Goal: Task Accomplishment & Management: Manage account settings

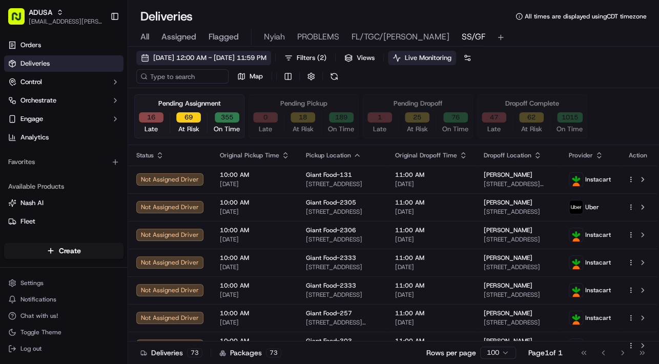
click at [195, 58] on span "[DATE] 12:00 AM - [DATE] 11:59 PM" at bounding box center [209, 57] width 113 height 9
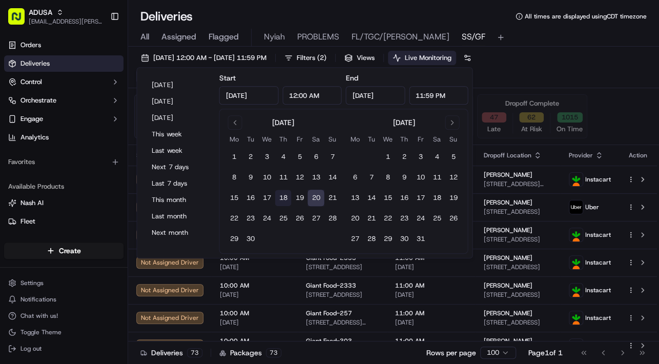
click at [284, 197] on button "18" at bounding box center [283, 198] width 16 height 16
type input "[DATE]"
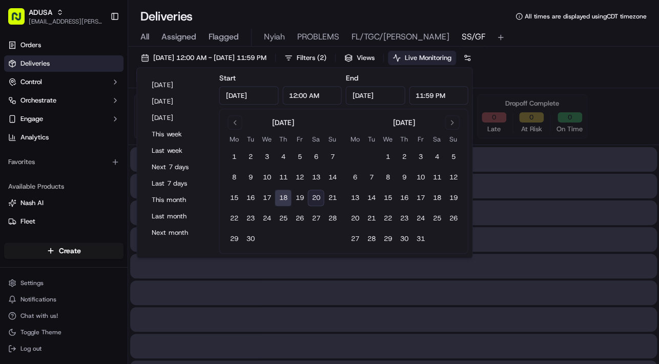
click at [284, 197] on button "18" at bounding box center [283, 198] width 16 height 16
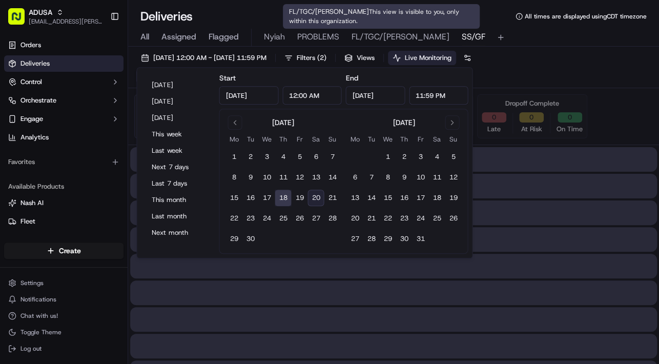
type input "[DATE]"
click at [368, 37] on span "FL/TGC/[PERSON_NAME]" at bounding box center [400, 37] width 98 height 12
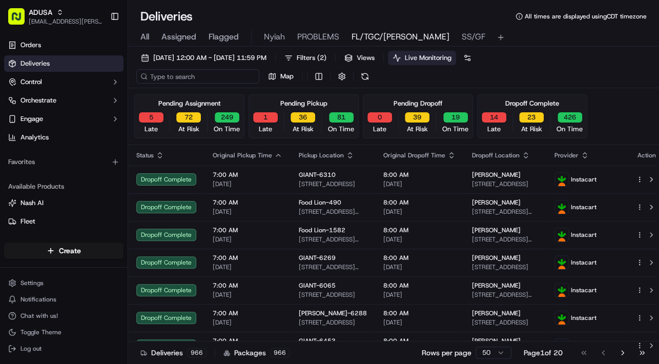
click at [193, 78] on input at bounding box center [197, 76] width 123 height 14
paste input "m713472244"
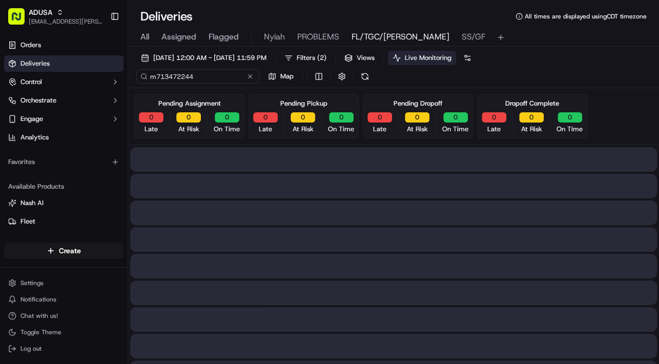
type input "m713472244"
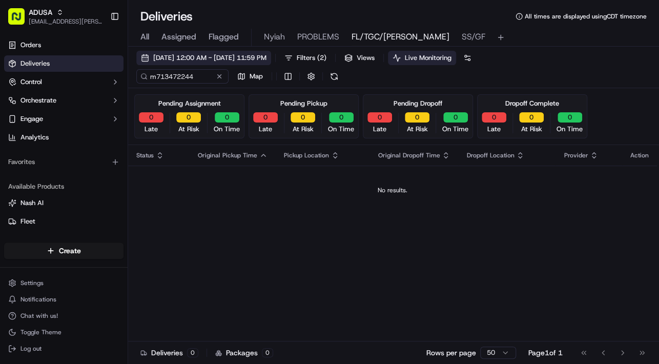
click at [192, 60] on span "[DATE] 12:00 AM - [DATE] 11:59 PM" at bounding box center [209, 57] width 113 height 9
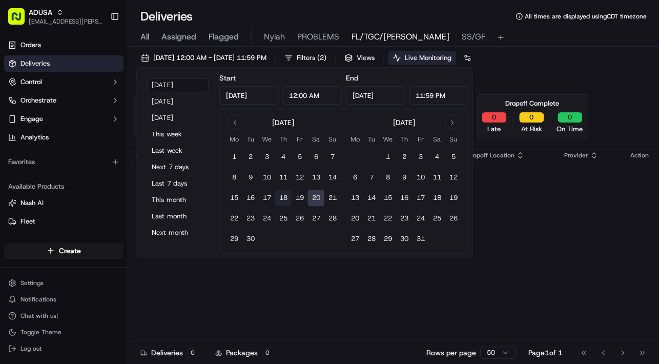
click at [285, 196] on button "18" at bounding box center [283, 198] width 16 height 16
type input "[DATE]"
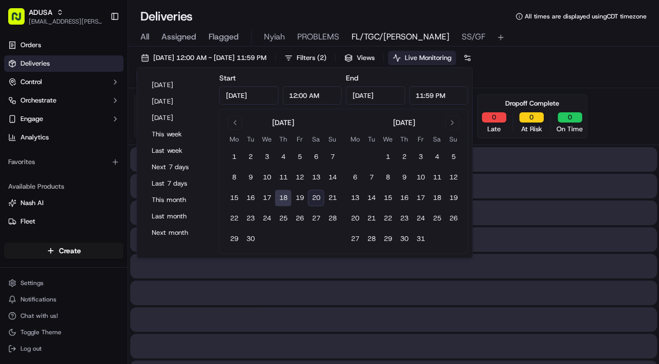
click at [285, 196] on button "18" at bounding box center [283, 198] width 16 height 16
click at [279, 200] on button "18" at bounding box center [283, 198] width 16 height 16
click at [600, 66] on div "[DATE] 12:00 AM - [DATE] 11:59 PM Filters ( 2 ) Views Live Monitoring m71347224…" at bounding box center [393, 69] width 531 height 37
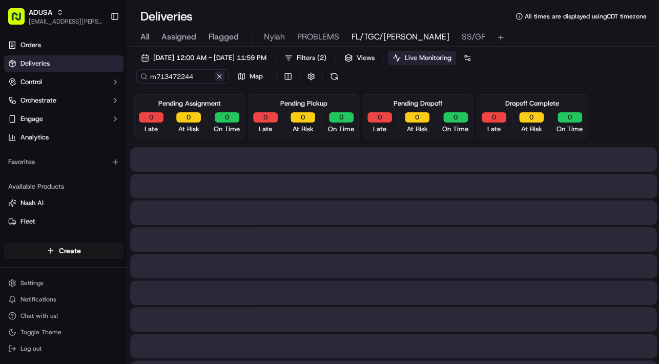
click at [221, 77] on button at bounding box center [219, 76] width 10 height 10
click at [189, 75] on input at bounding box center [197, 76] width 123 height 14
paste input "m713472244"
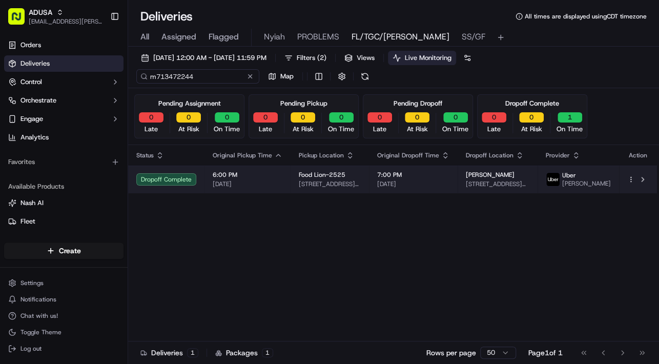
type input "m713472244"
drag, startPoint x: 277, startPoint y: 191, endPoint x: 282, endPoint y: 188, distance: 6.0
click at [282, 188] on td "6:00 PM [DATE]" at bounding box center [247, 179] width 86 height 28
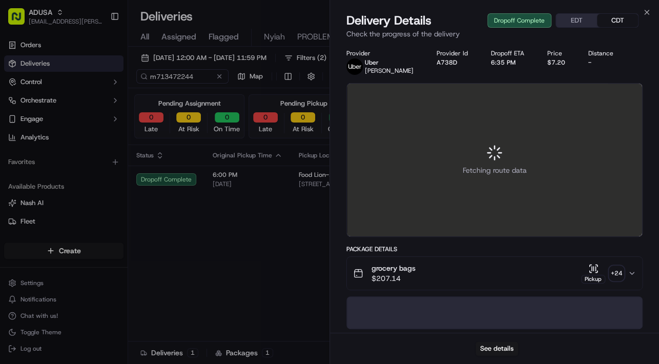
click at [628, 271] on icon "button" at bounding box center [632, 273] width 8 height 8
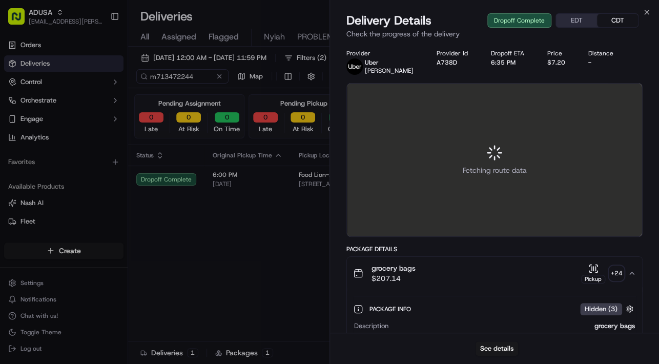
click at [613, 268] on div "+ 24" at bounding box center [616, 273] width 14 height 14
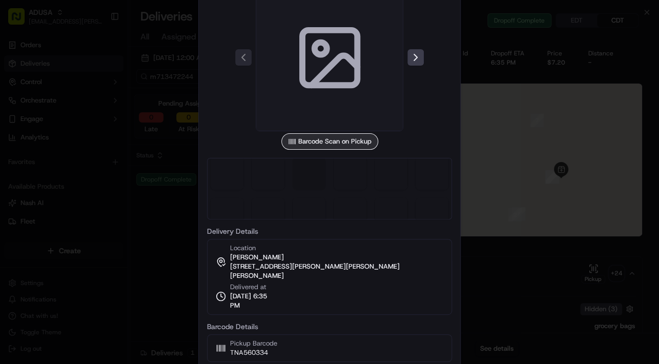
scroll to position [152, 0]
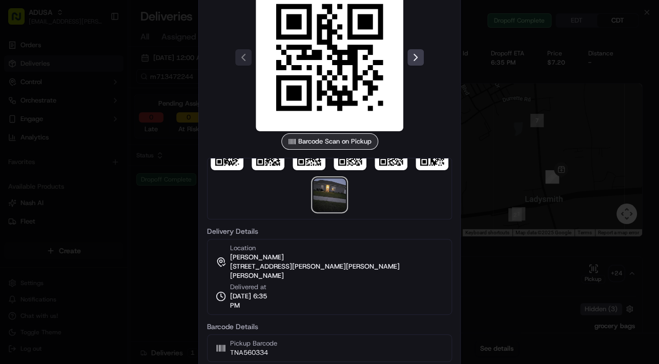
click at [330, 199] on img at bounding box center [329, 194] width 33 height 33
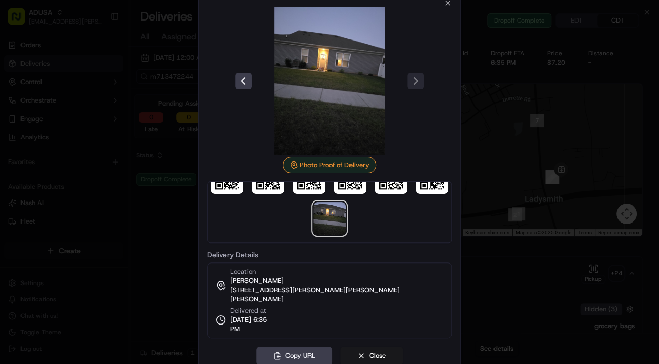
click at [339, 85] on img at bounding box center [330, 81] width 148 height 148
click at [612, 111] on div at bounding box center [329, 182] width 659 height 364
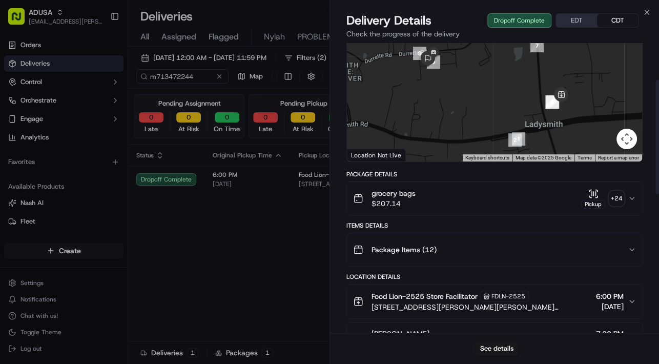
scroll to position [123, 0]
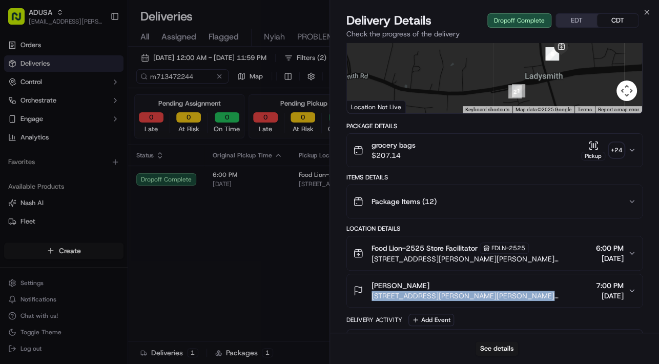
drag, startPoint x: 368, startPoint y: 295, endPoint x: 533, endPoint y: 292, distance: 165.0
click at [533, 292] on div "[PERSON_NAME] [STREET_ADDRESS][PERSON_NAME][PERSON_NAME][PERSON_NAME] 7:00 PM […" at bounding box center [490, 290] width 275 height 20
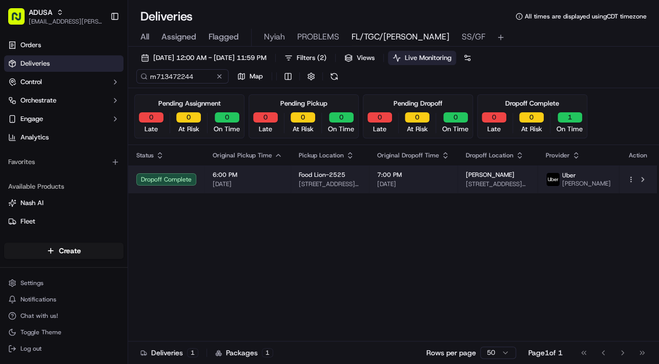
click at [449, 178] on span "7:00 PM" at bounding box center [413, 175] width 72 height 8
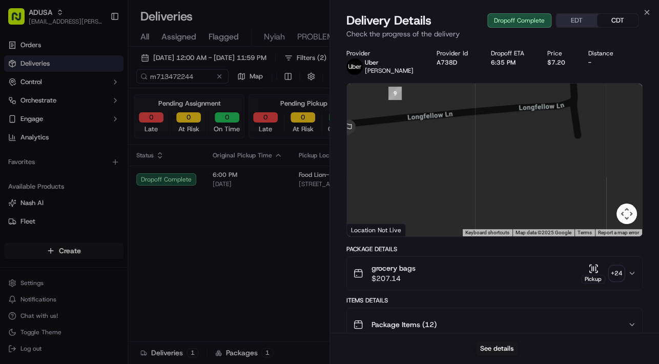
drag, startPoint x: 425, startPoint y: 137, endPoint x: 440, endPoint y: 173, distance: 38.6
click at [440, 173] on div at bounding box center [494, 160] width 295 height 153
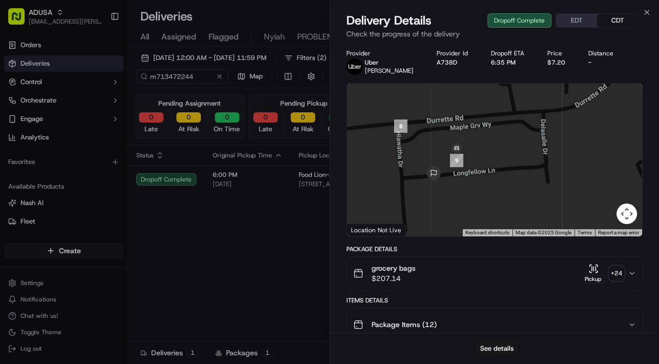
drag, startPoint x: 432, startPoint y: 158, endPoint x: 458, endPoint y: 169, distance: 27.3
click at [469, 184] on div at bounding box center [494, 160] width 295 height 153
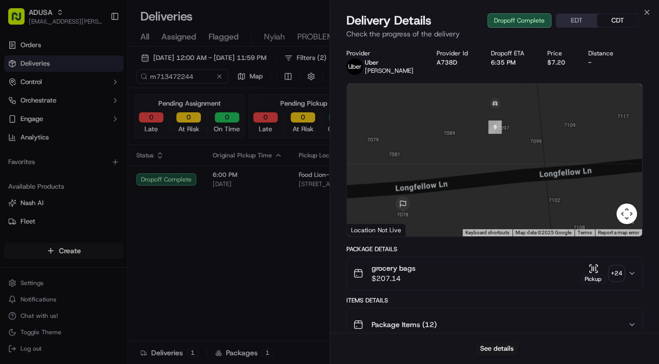
drag, startPoint x: 458, startPoint y: 168, endPoint x: 499, endPoint y: 155, distance: 43.4
click at [499, 155] on div at bounding box center [494, 160] width 295 height 153
click at [645, 9] on icon "button" at bounding box center [646, 12] width 8 height 8
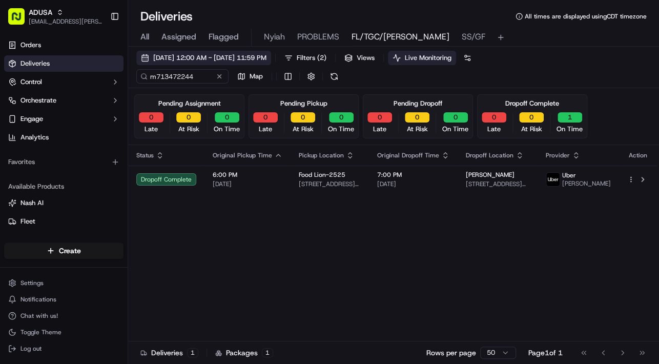
click at [178, 54] on span "[DATE] 12:00 AM - [DATE] 11:59 PM" at bounding box center [209, 57] width 113 height 9
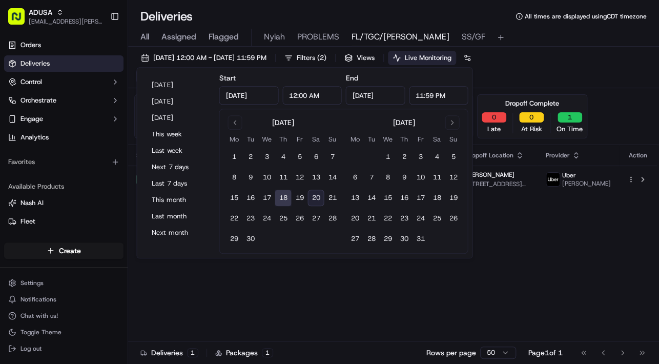
click at [318, 196] on button "20" at bounding box center [315, 198] width 16 height 16
type input "[DATE]"
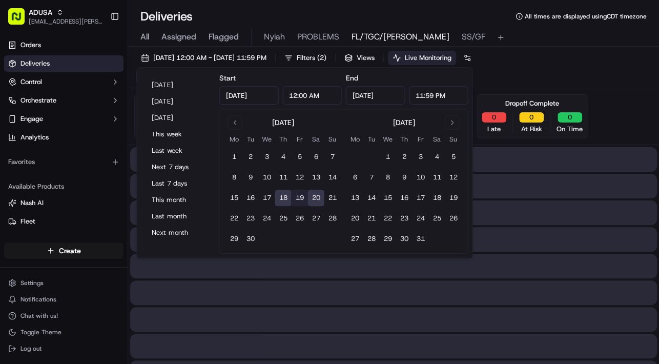
click at [318, 196] on button "20" at bounding box center [315, 198] width 16 height 16
type input "[DATE]"
click at [318, 196] on button "20" at bounding box center [315, 198] width 16 height 16
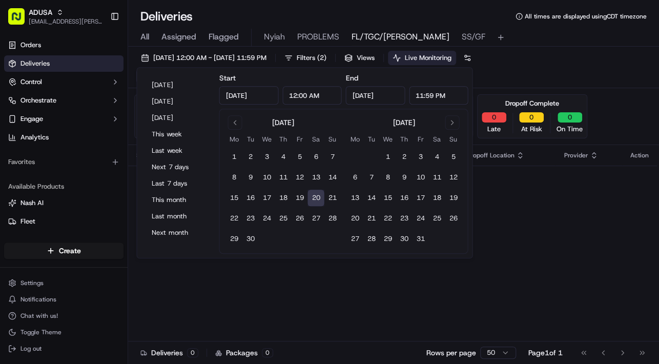
click at [595, 79] on div "[DATE] 12:00 AM - [DATE] 11:59 PM Filters ( 2 ) Views Live Monitoring m71347224…" at bounding box center [393, 69] width 531 height 37
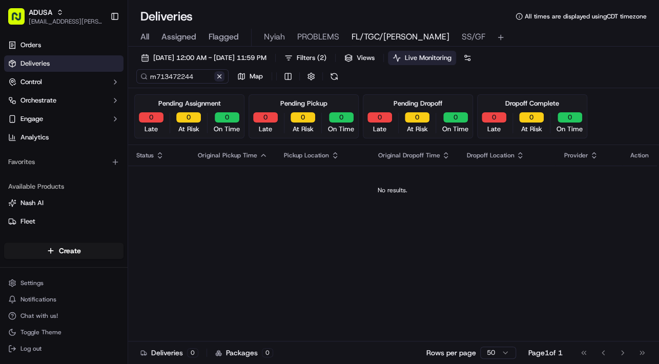
click at [219, 77] on button at bounding box center [219, 76] width 10 height 10
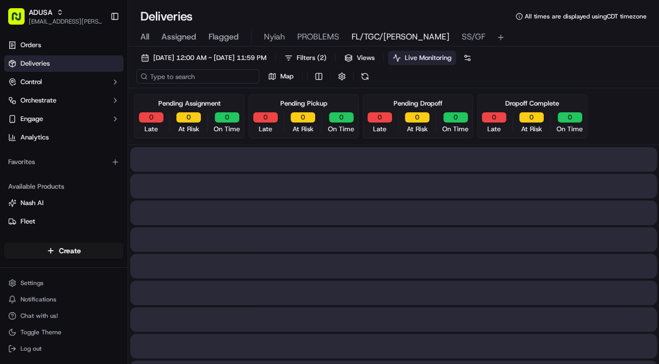
click at [176, 77] on input at bounding box center [197, 76] width 123 height 14
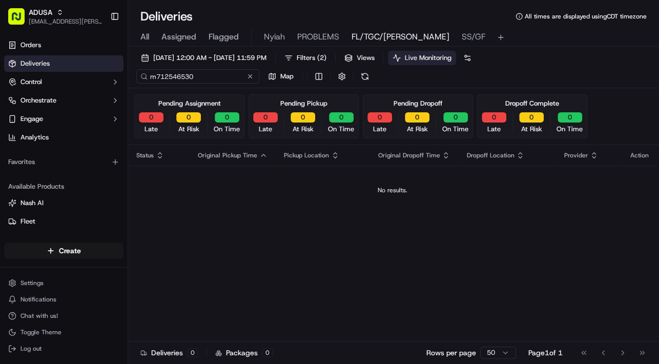
drag, startPoint x: 207, startPoint y: 76, endPoint x: 146, endPoint y: 74, distance: 62.0
click at [146, 74] on div "m712546530" at bounding box center [197, 76] width 123 height 14
type input "m712546530"
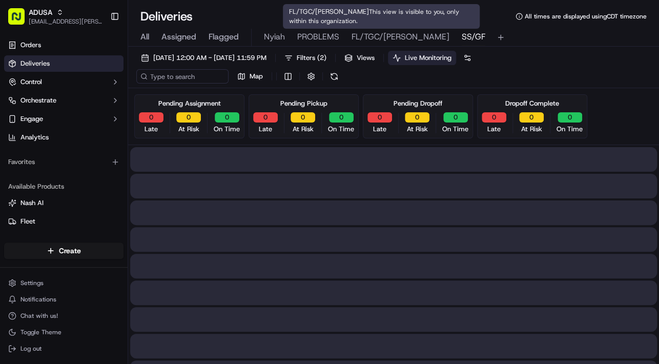
click at [462, 35] on span "SS/GF" at bounding box center [474, 37] width 24 height 12
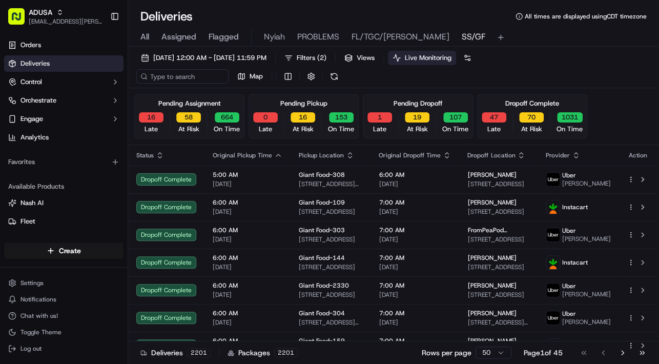
click at [462, 35] on span "SS/GF" at bounding box center [474, 37] width 24 height 12
click at [183, 76] on input at bounding box center [197, 76] width 123 height 14
paste input "m712546530"
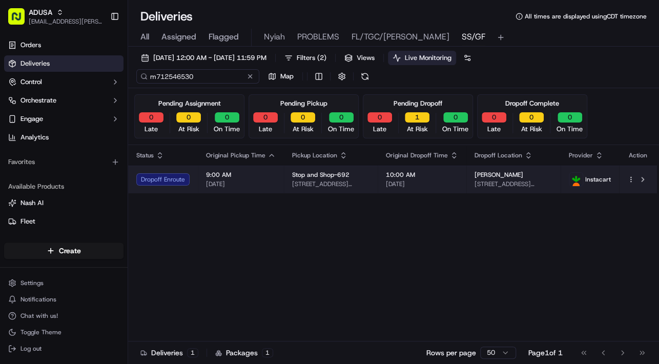
type input "m712546530"
click at [273, 182] on span "[DATE]" at bounding box center [241, 184] width 70 height 8
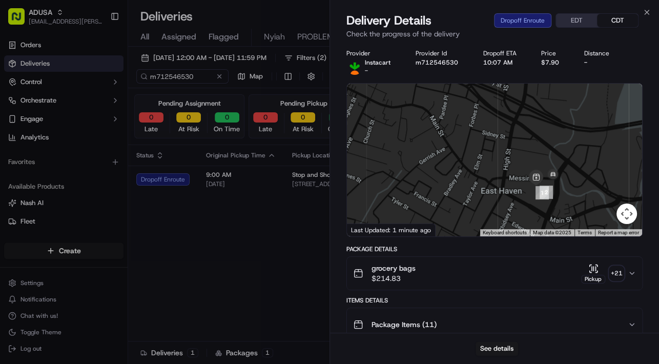
drag, startPoint x: 580, startPoint y: 194, endPoint x: 523, endPoint y: 195, distance: 57.4
click at [523, 195] on div at bounding box center [494, 160] width 295 height 153
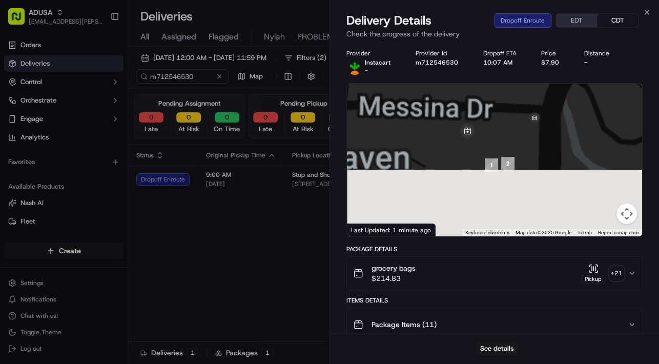
drag, startPoint x: 545, startPoint y: 197, endPoint x: 550, endPoint y: 94, distance: 102.6
click at [550, 94] on div at bounding box center [494, 160] width 295 height 153
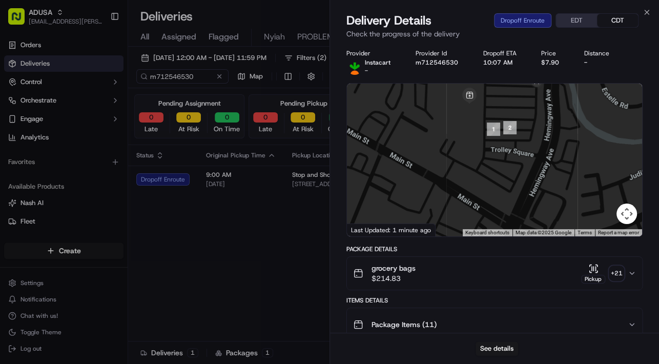
drag, startPoint x: 547, startPoint y: 143, endPoint x: 550, endPoint y: 123, distance: 20.7
click at [550, 123] on div at bounding box center [494, 160] width 295 height 153
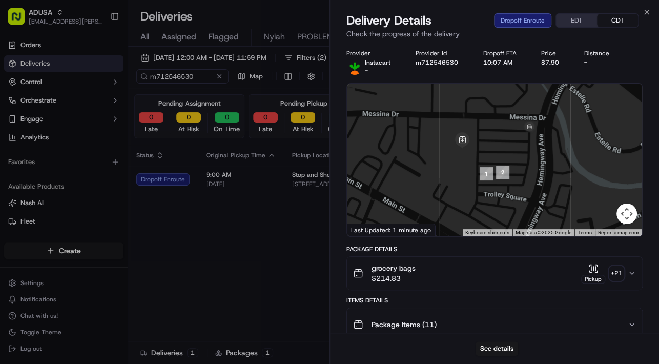
drag, startPoint x: 542, startPoint y: 135, endPoint x: 535, endPoint y: 184, distance: 49.2
click at [535, 184] on div at bounding box center [494, 160] width 295 height 153
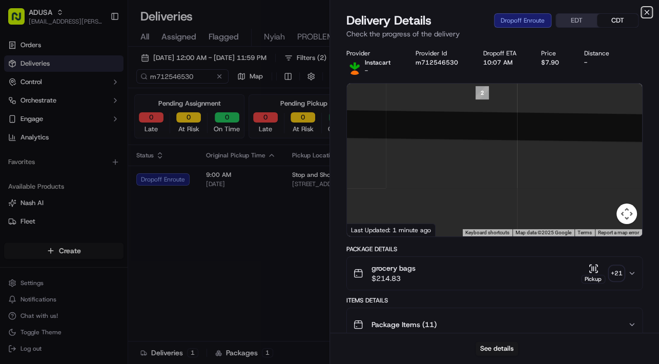
click at [645, 12] on icon "button" at bounding box center [646, 12] width 8 height 8
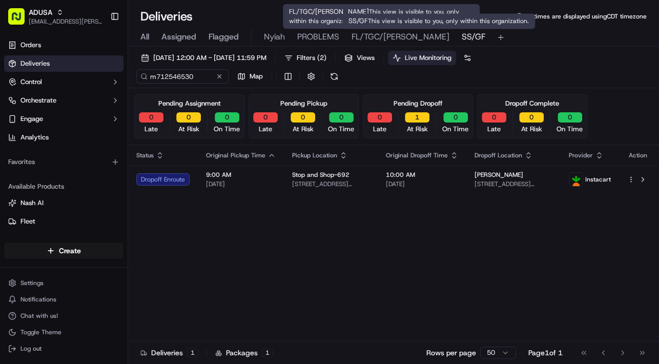
click at [462, 35] on span "SS/GF" at bounding box center [474, 37] width 24 height 12
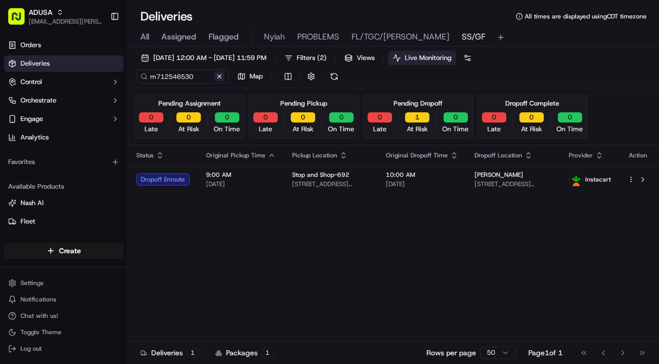
click at [220, 77] on button at bounding box center [219, 76] width 10 height 10
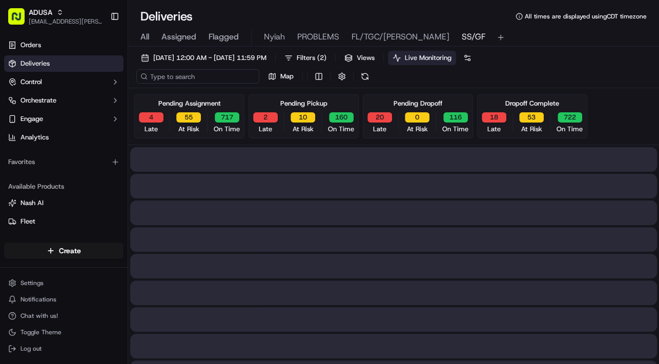
click at [176, 78] on input at bounding box center [197, 76] width 123 height 14
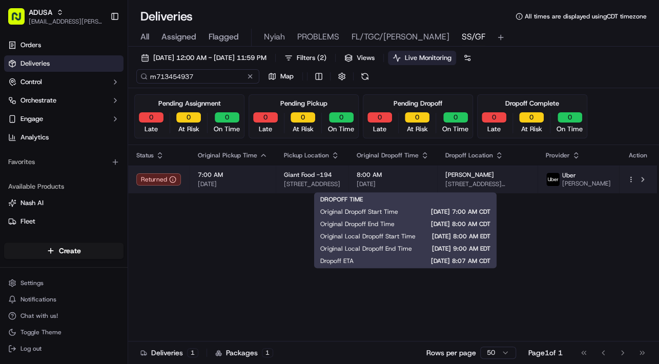
type input "m713454937"
click at [429, 182] on span "[DATE]" at bounding box center [393, 184] width 72 height 8
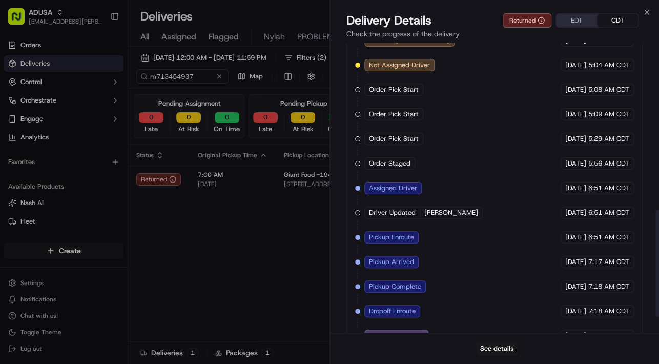
scroll to position [495, 0]
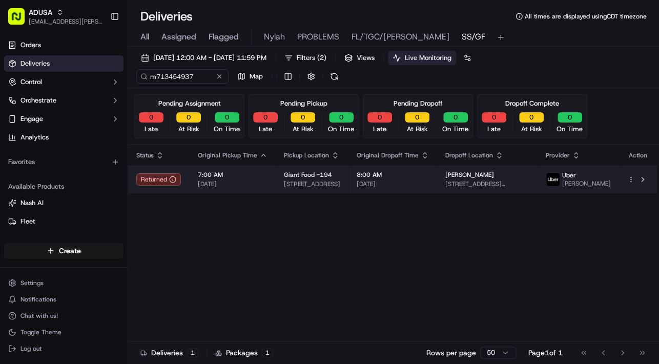
click at [263, 179] on span "7:00 AM" at bounding box center [233, 175] width 70 height 8
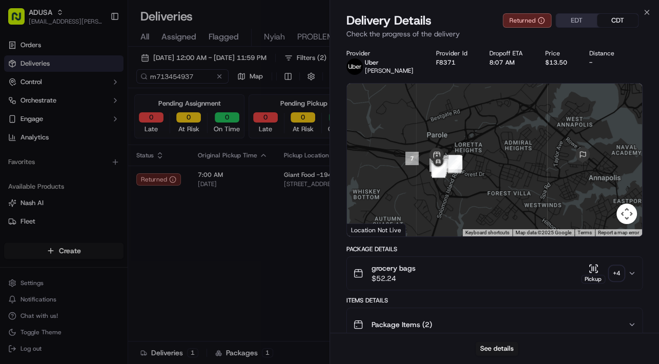
drag, startPoint x: 424, startPoint y: 197, endPoint x: 441, endPoint y: 201, distance: 17.4
click at [441, 201] on div at bounding box center [494, 160] width 295 height 153
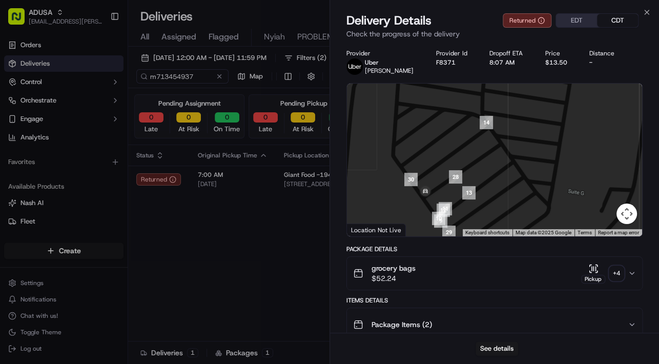
drag, startPoint x: 454, startPoint y: 170, endPoint x: 439, endPoint y: 101, distance: 70.4
click at [446, 88] on div at bounding box center [494, 160] width 295 height 153
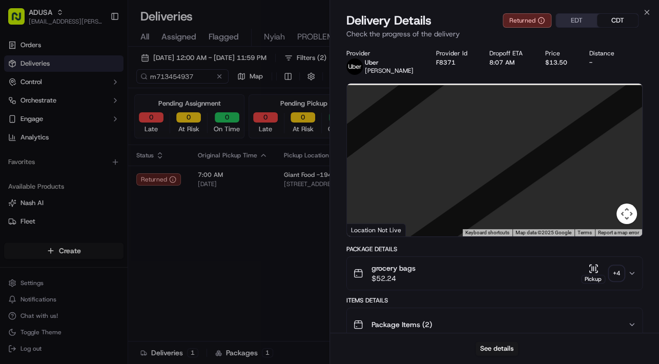
drag, startPoint x: 443, startPoint y: 158, endPoint x: 470, endPoint y: 210, distance: 58.9
click at [470, 210] on div at bounding box center [494, 160] width 295 height 153
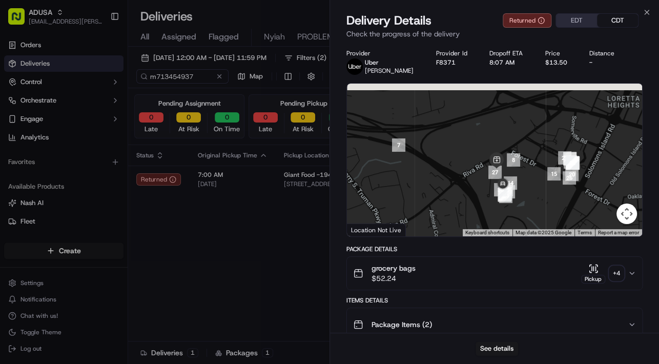
drag, startPoint x: 530, startPoint y: 160, endPoint x: 532, endPoint y: 212, distance: 51.8
click at [532, 212] on div at bounding box center [494, 160] width 295 height 153
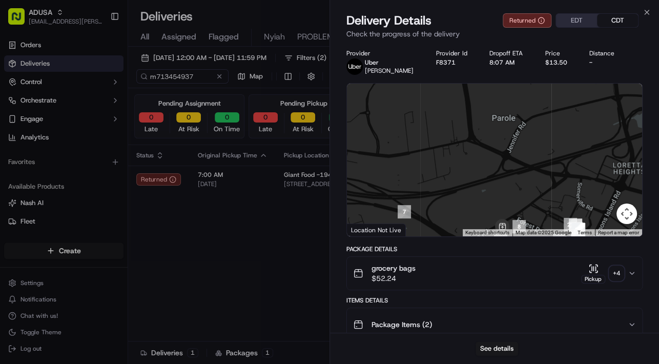
drag, startPoint x: 509, startPoint y: 156, endPoint x: 512, endPoint y: 179, distance: 23.3
click at [512, 179] on div at bounding box center [494, 160] width 295 height 153
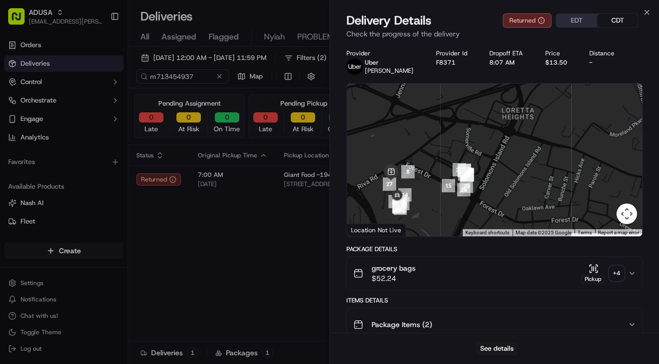
drag, startPoint x: 552, startPoint y: 175, endPoint x: 439, endPoint y: 116, distance: 127.9
click at [439, 116] on div at bounding box center [494, 160] width 295 height 153
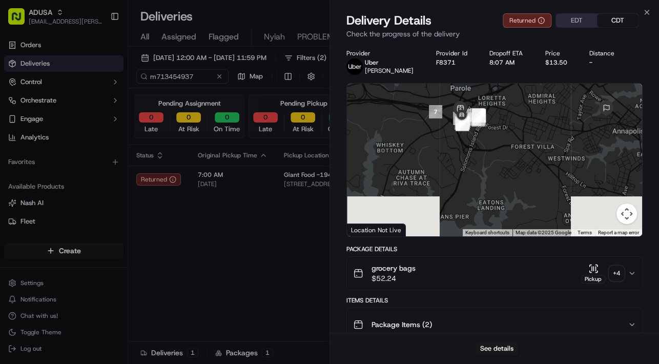
drag, startPoint x: 428, startPoint y: 201, endPoint x: 472, endPoint y: 132, distance: 81.6
click at [472, 132] on div at bounding box center [494, 160] width 295 height 153
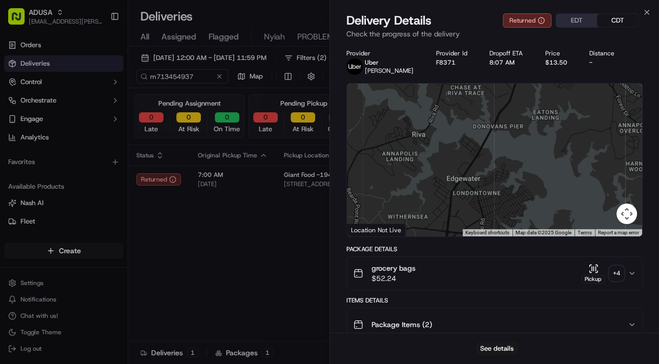
drag, startPoint x: 475, startPoint y: 159, endPoint x: 549, endPoint y: 137, distance: 77.6
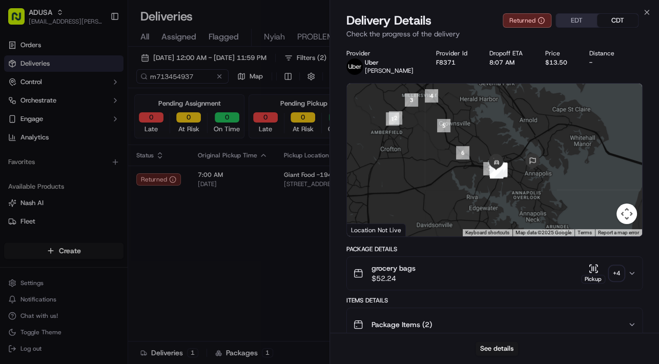
drag, startPoint x: 558, startPoint y: 149, endPoint x: 525, endPoint y: 190, distance: 52.8
click at [525, 190] on div at bounding box center [494, 160] width 295 height 153
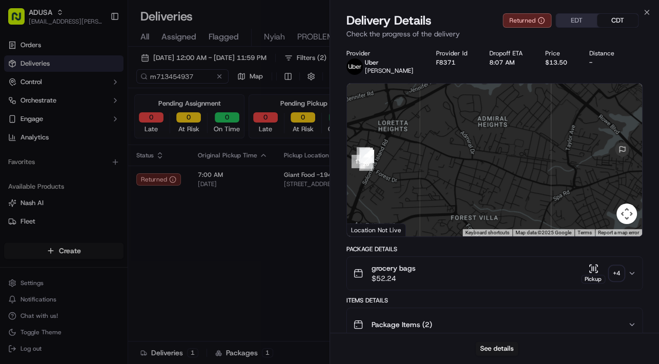
drag, startPoint x: 510, startPoint y: 167, endPoint x: 426, endPoint y: 137, distance: 89.6
click at [426, 137] on div at bounding box center [494, 160] width 295 height 153
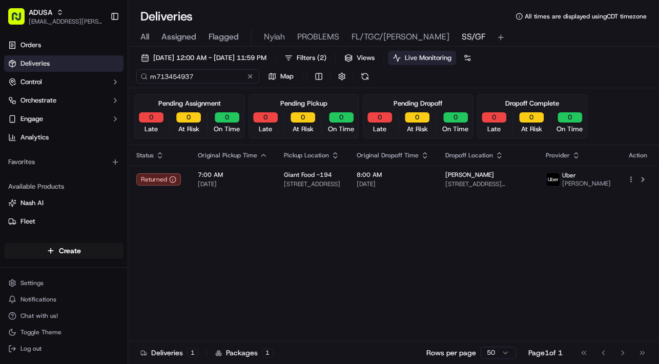
drag, startPoint x: 199, startPoint y: 76, endPoint x: 138, endPoint y: 76, distance: 60.5
click at [138, 76] on input "m713454937" at bounding box center [197, 76] width 123 height 14
click at [469, 254] on div "Status Original Pickup Time Pickup Location Original Dropoff Time Dropoff Locat…" at bounding box center [392, 252] width 529 height 215
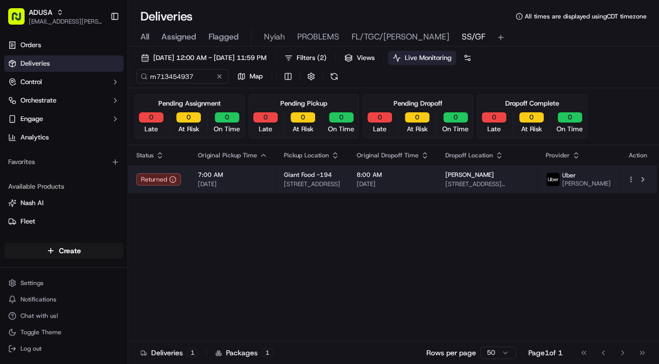
click at [252, 182] on span "[DATE]" at bounding box center [233, 184] width 70 height 8
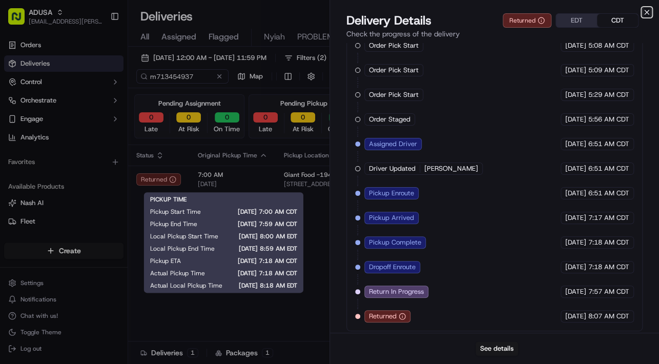
click at [646, 12] on icon "button" at bounding box center [647, 12] width 4 height 4
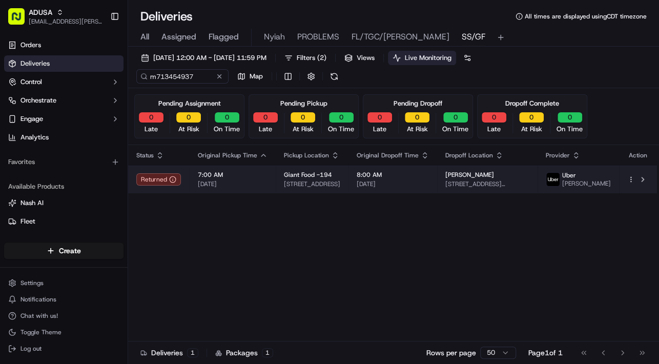
click at [429, 176] on span "8:00 AM" at bounding box center [393, 175] width 72 height 8
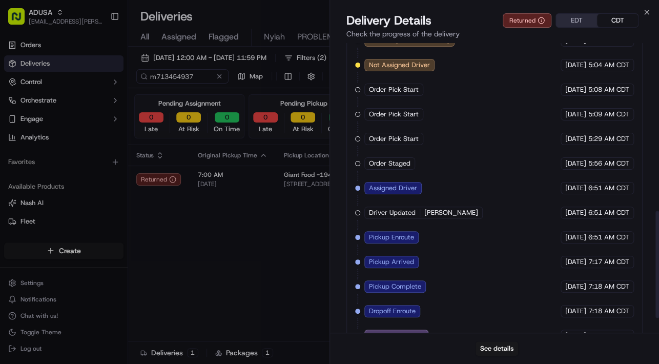
scroll to position [492, 0]
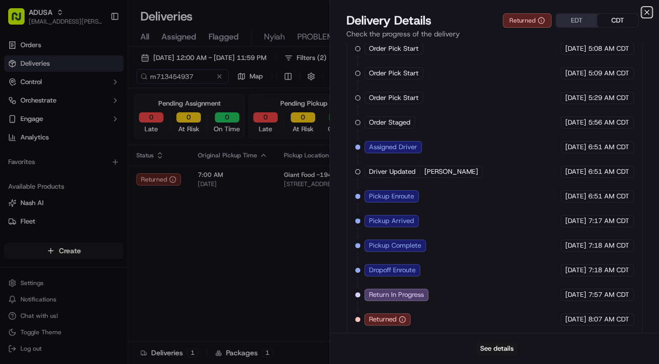
click at [647, 13] on icon "button" at bounding box center [647, 12] width 4 height 4
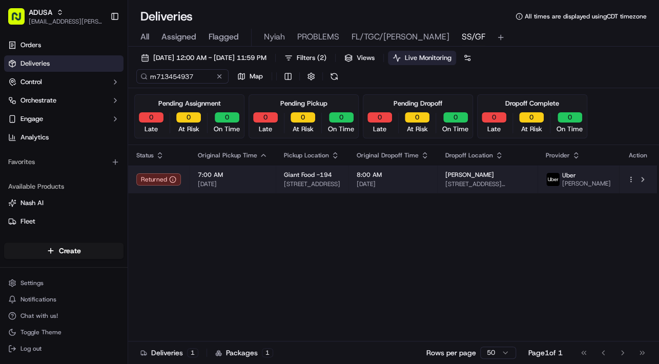
click at [631, 180] on html "ADUSA [EMAIL_ADDRESS][PERSON_NAME][DOMAIN_NAME] Toggle Sidebar Orders Deliverie…" at bounding box center [329, 182] width 659 height 364
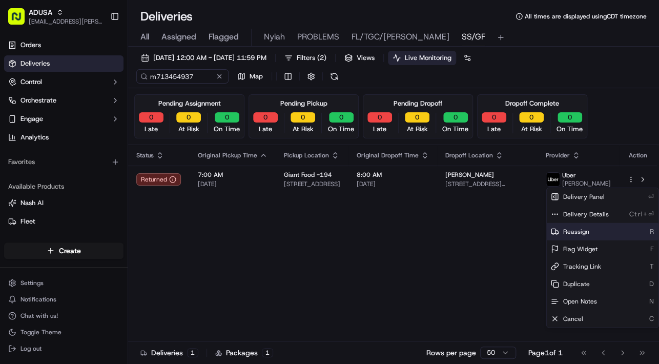
click at [582, 228] on span "Reassign" at bounding box center [576, 231] width 26 height 8
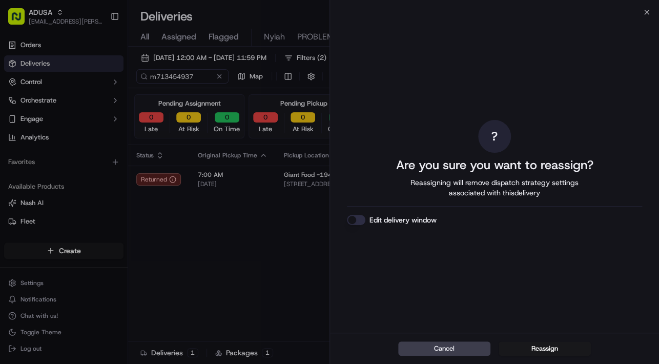
click at [359, 217] on button "Edit delivery window" at bounding box center [356, 220] width 18 height 10
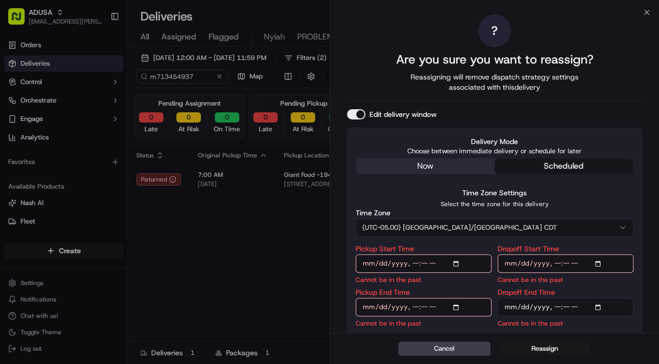
click at [458, 262] on input "Pickup Start Time" at bounding box center [424, 263] width 136 height 18
type input "[DATE]T11:00"
click at [600, 262] on input "Dropoff Start Time" at bounding box center [565, 263] width 136 height 18
type input "[DATE]T11:00"
click at [461, 304] on input "Pickup End Time" at bounding box center [424, 307] width 136 height 18
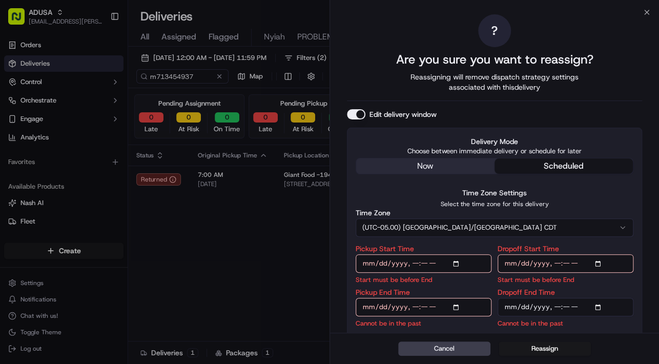
click at [457, 305] on input "Pickup End Time" at bounding box center [424, 307] width 136 height 18
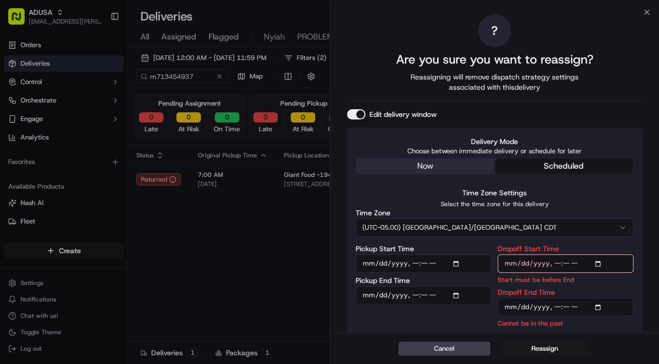
type input "[DATE]T11:30"
click at [599, 305] on input "Dropoff End Time" at bounding box center [565, 307] width 136 height 18
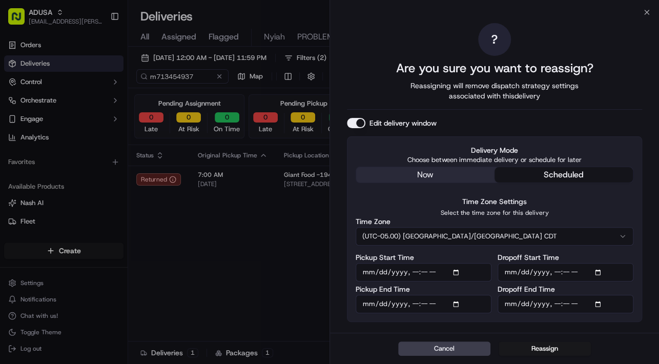
type input "[DATE]T12:00"
click at [646, 264] on div "? Are you sure you want to reassign? Reassigning will remove dispatch strategy …" at bounding box center [494, 172] width 329 height 320
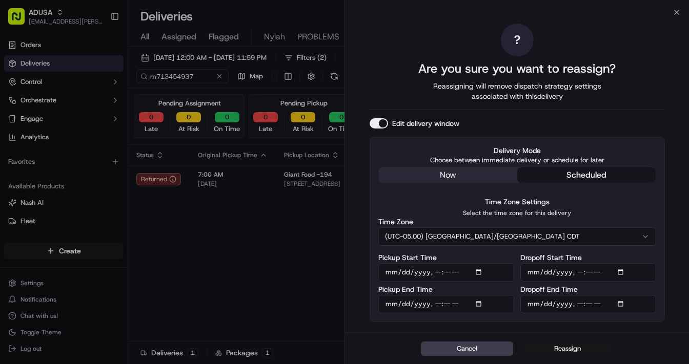
click at [566, 348] on button "Reassign" at bounding box center [567, 349] width 92 height 14
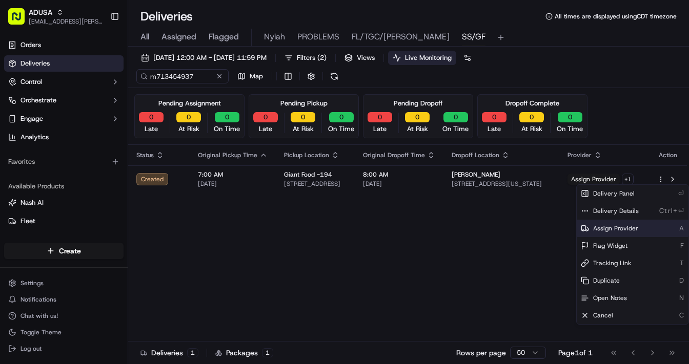
click at [609, 229] on span "Assign Provider" at bounding box center [615, 228] width 45 height 8
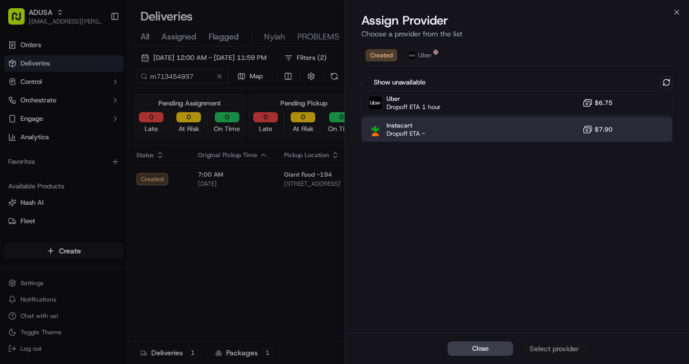
click at [443, 130] on div "Instacart Dropoff ETA - $7.90" at bounding box center [516, 129] width 311 height 25
click at [549, 348] on div "Assign Provider" at bounding box center [554, 349] width 50 height 10
click at [658, 10] on icon "button" at bounding box center [676, 12] width 8 height 8
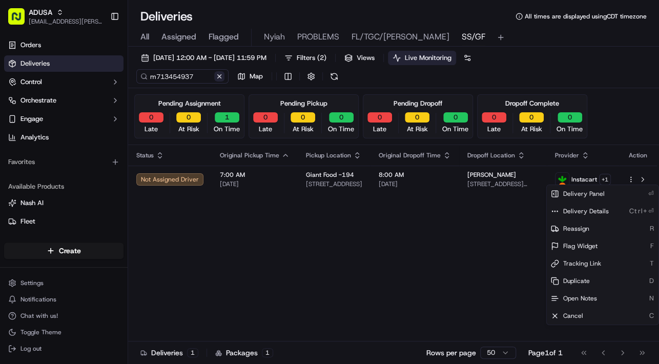
click at [220, 75] on button at bounding box center [219, 76] width 10 height 10
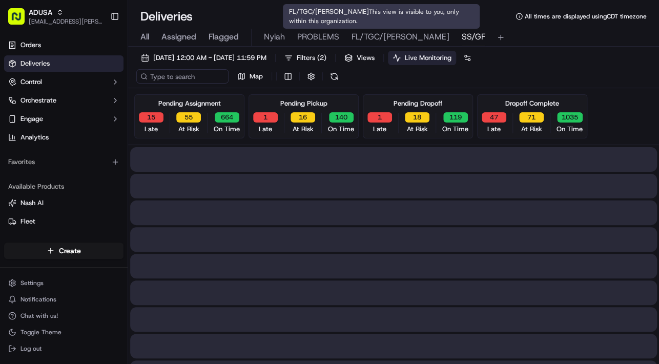
click at [462, 35] on span "SS/GF" at bounding box center [474, 37] width 24 height 12
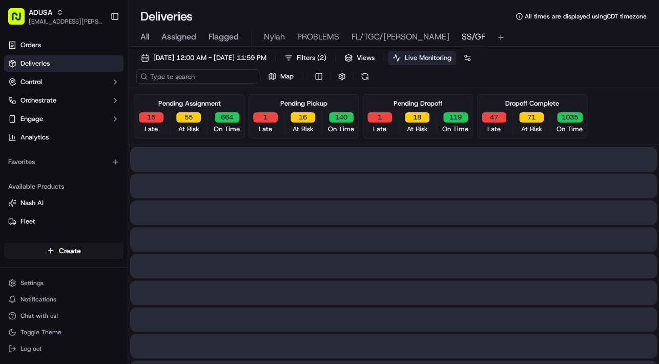
click at [201, 75] on input at bounding box center [197, 76] width 123 height 14
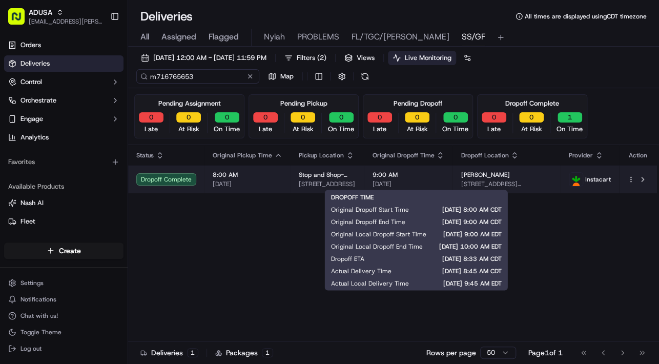
type input "m716765653"
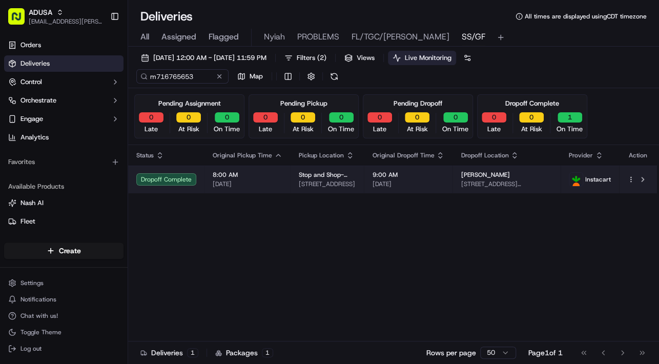
click at [443, 182] on span "[DATE]" at bounding box center [408, 184] width 72 height 8
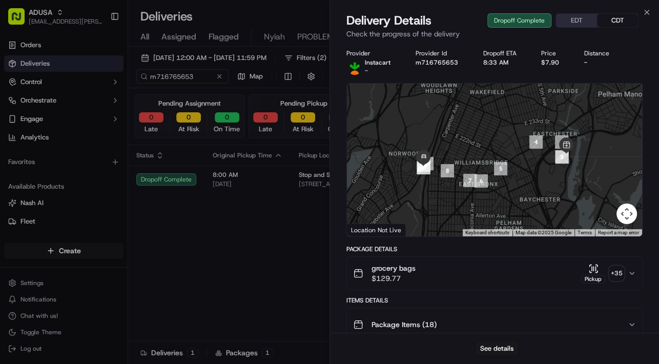
click at [631, 273] on icon "button" at bounding box center [632, 273] width 8 height 8
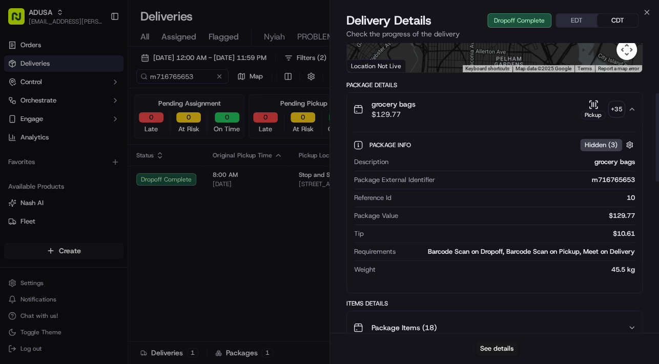
scroll to position [82, 0]
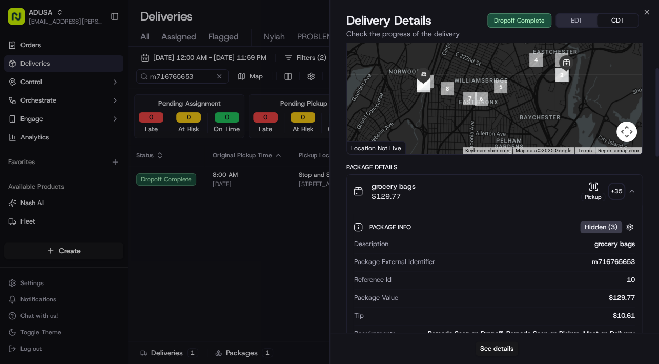
click at [620, 188] on div "+ 35" at bounding box center [616, 191] width 14 height 14
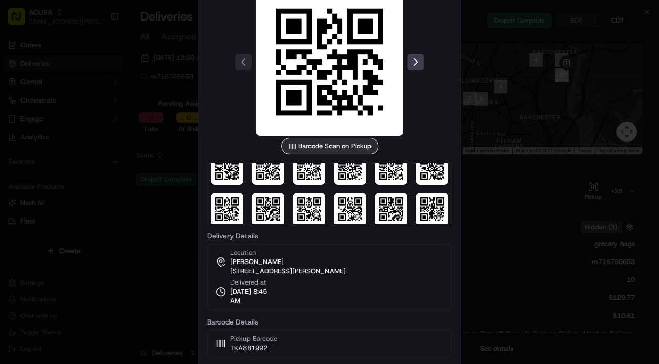
scroll to position [0, 0]
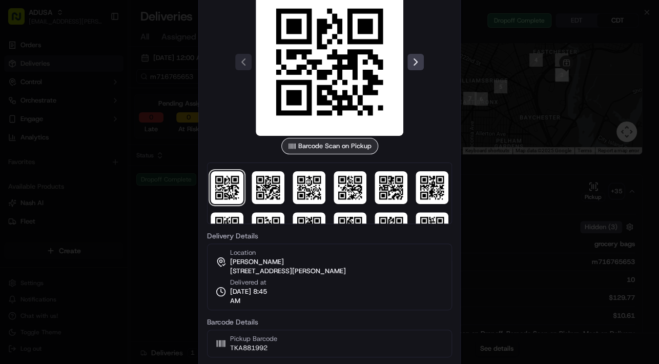
click at [511, 186] on div at bounding box center [329, 182] width 659 height 364
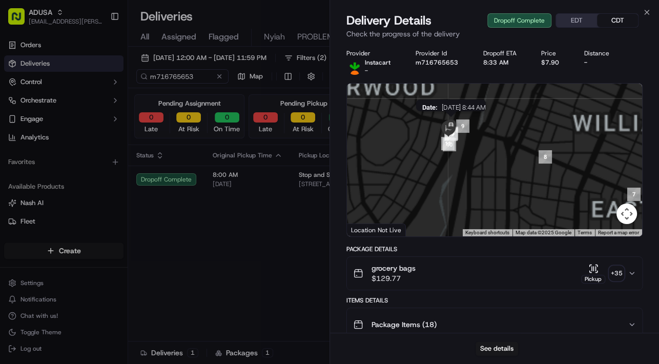
drag, startPoint x: 432, startPoint y: 178, endPoint x: 453, endPoint y: 123, distance: 58.5
click at [453, 123] on img at bounding box center [451, 125] width 16 height 16
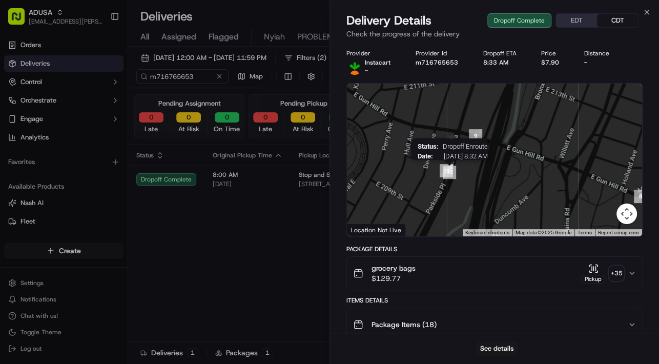
drag, startPoint x: 453, startPoint y: 121, endPoint x: 455, endPoint y: 171, distance: 50.3
click at [455, 171] on div "Status : Dropoff Enroute Date : [DATE] 8:32 AM" at bounding box center [494, 160] width 295 height 153
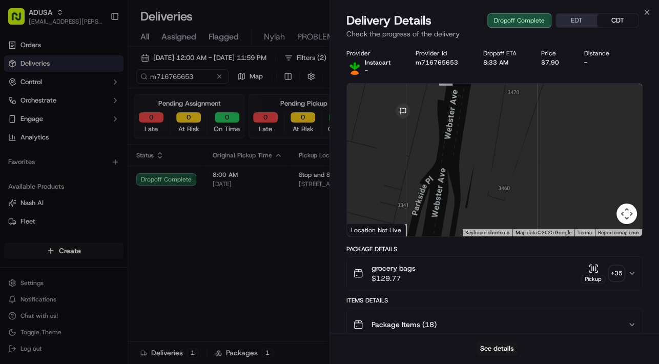
drag, startPoint x: 457, startPoint y: 147, endPoint x: 459, endPoint y: 132, distance: 14.5
click at [459, 132] on div at bounding box center [494, 160] width 295 height 153
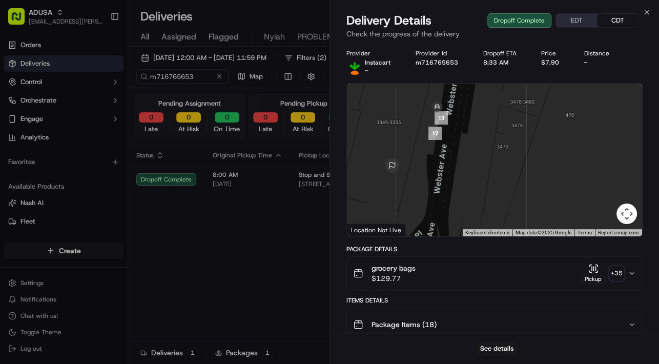
drag, startPoint x: 459, startPoint y: 131, endPoint x: 448, endPoint y: 186, distance: 56.4
click at [448, 186] on div at bounding box center [494, 160] width 295 height 153
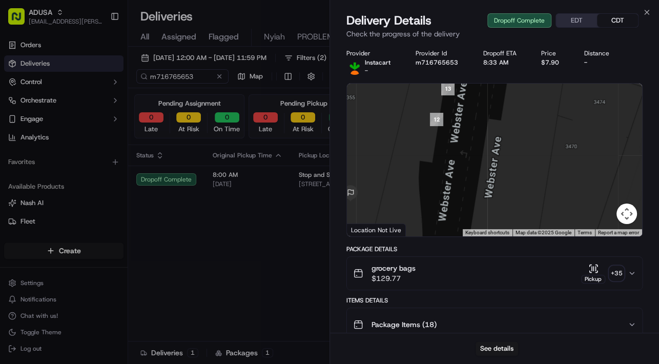
drag, startPoint x: 428, startPoint y: 153, endPoint x: 434, endPoint y: 175, distance: 23.5
click at [434, 175] on div at bounding box center [494, 160] width 295 height 153
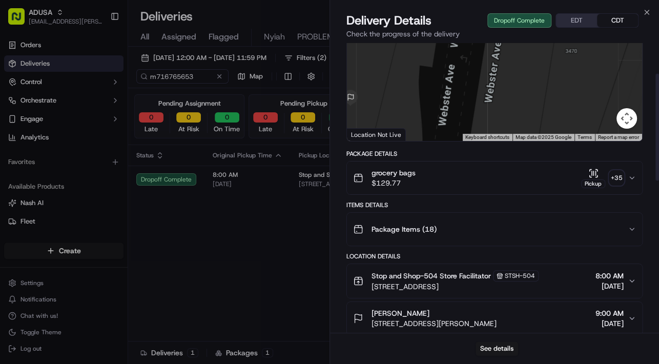
scroll to position [82, 0]
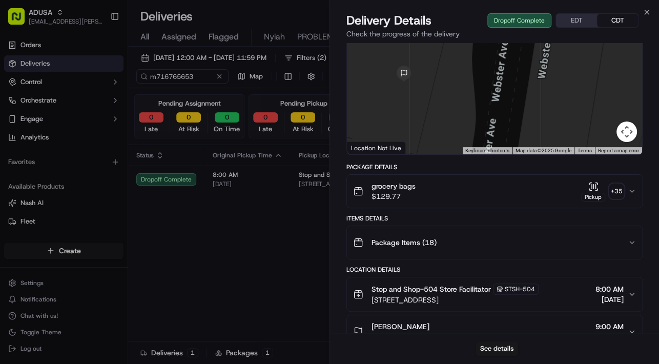
drag, startPoint x: 449, startPoint y: 114, endPoint x: 504, endPoint y: 77, distance: 66.4
click at [504, 77] on div at bounding box center [494, 78] width 295 height 153
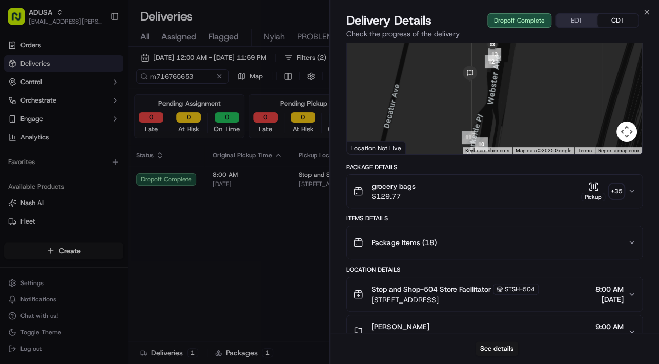
drag, startPoint x: 504, startPoint y: 90, endPoint x: 495, endPoint y: 94, distance: 9.6
click at [495, 94] on div at bounding box center [494, 78] width 295 height 153
drag, startPoint x: 495, startPoint y: 94, endPoint x: 488, endPoint y: 109, distance: 16.0
click at [488, 109] on div at bounding box center [494, 78] width 295 height 153
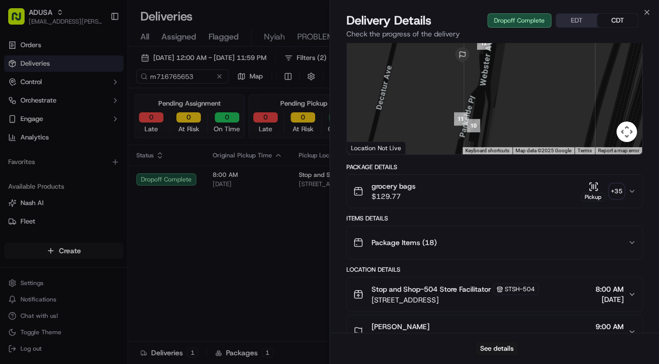
drag, startPoint x: 487, startPoint y: 109, endPoint x: 486, endPoint y: 72, distance: 36.4
click at [486, 72] on div at bounding box center [494, 78] width 295 height 153
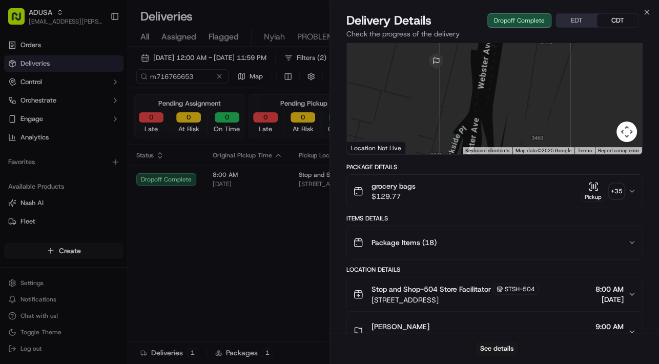
drag, startPoint x: 482, startPoint y: 94, endPoint x: 476, endPoint y: 133, distance: 39.4
click at [476, 133] on div at bounding box center [494, 78] width 295 height 153
drag, startPoint x: 473, startPoint y: 82, endPoint x: 477, endPoint y: 118, distance: 36.1
click at [477, 118] on div at bounding box center [494, 78] width 295 height 153
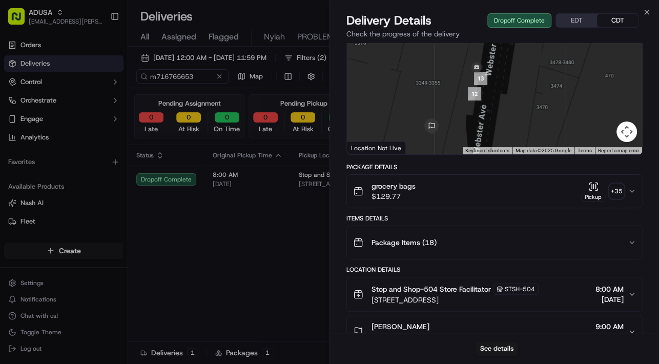
drag, startPoint x: 491, startPoint y: 104, endPoint x: 484, endPoint y: 129, distance: 25.8
click at [484, 129] on div at bounding box center [494, 78] width 295 height 153
drag, startPoint x: 494, startPoint y: 98, endPoint x: 494, endPoint y: 105, distance: 6.7
click at [494, 105] on div at bounding box center [494, 78] width 295 height 153
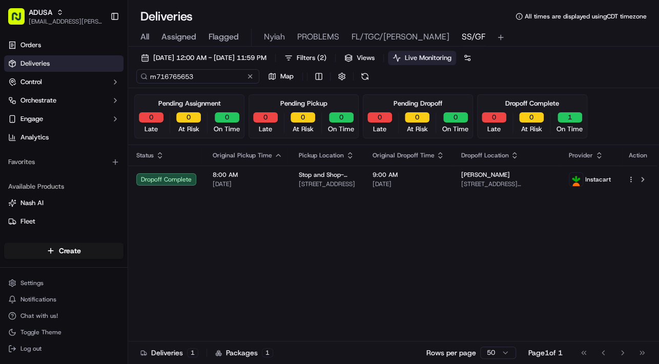
drag, startPoint x: 202, startPoint y: 78, endPoint x: 152, endPoint y: 75, distance: 50.3
click at [152, 75] on input "m716765653" at bounding box center [197, 76] width 123 height 14
click at [248, 76] on div "m716765653 Map" at bounding box center [238, 76] width 205 height 14
click at [219, 76] on button at bounding box center [219, 76] width 10 height 10
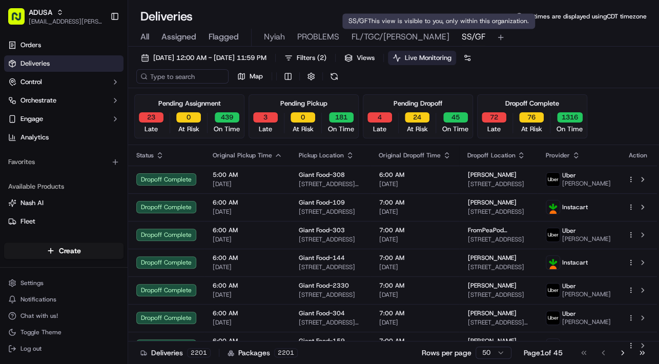
click at [462, 35] on span "SS/GF" at bounding box center [474, 37] width 24 height 12
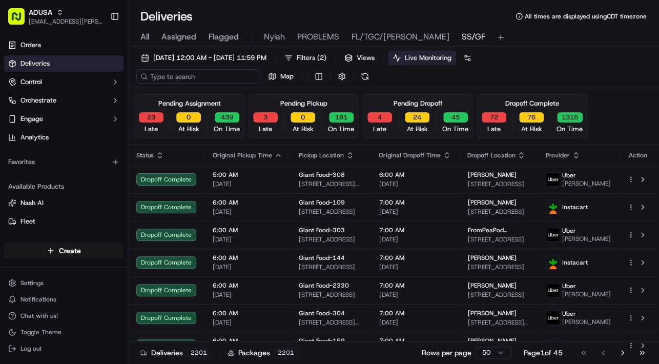
click at [184, 77] on input at bounding box center [197, 76] width 123 height 14
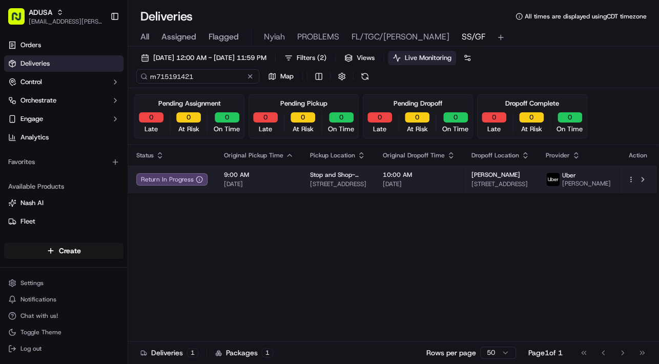
type input "m715191421"
click at [283, 179] on span "9:00 AM" at bounding box center [259, 175] width 70 height 8
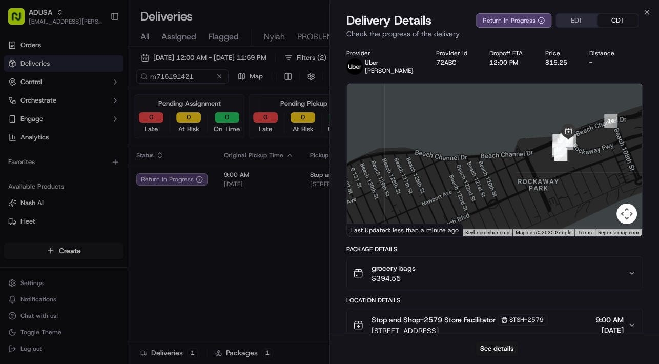
drag, startPoint x: 576, startPoint y: 152, endPoint x: 571, endPoint y: 160, distance: 10.4
click at [571, 160] on div at bounding box center [494, 160] width 295 height 153
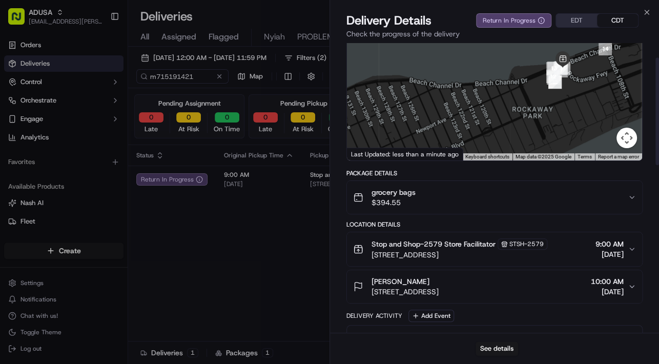
scroll to position [1, 0]
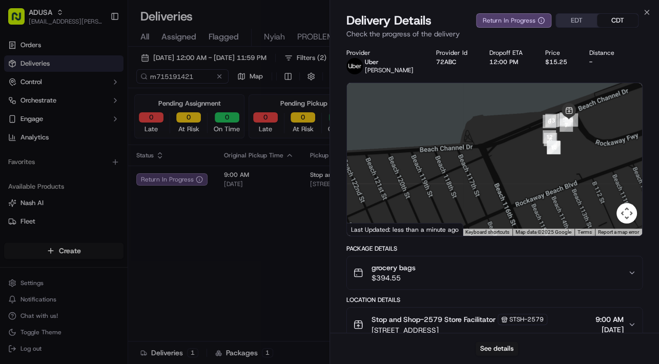
drag, startPoint x: 552, startPoint y: 167, endPoint x: 513, endPoint y: 203, distance: 52.9
click at [513, 203] on div at bounding box center [494, 159] width 295 height 153
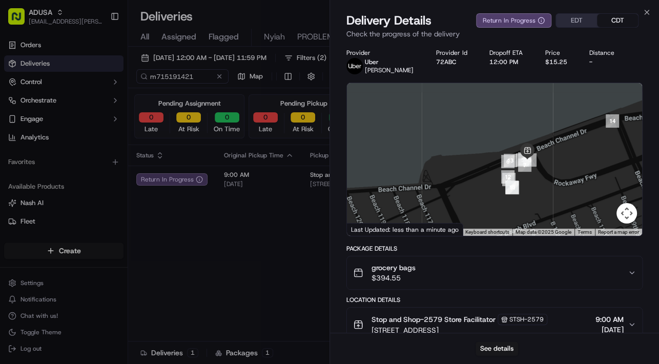
drag, startPoint x: 559, startPoint y: 173, endPoint x: 556, endPoint y: 178, distance: 6.7
click at [556, 178] on div at bounding box center [494, 159] width 295 height 153
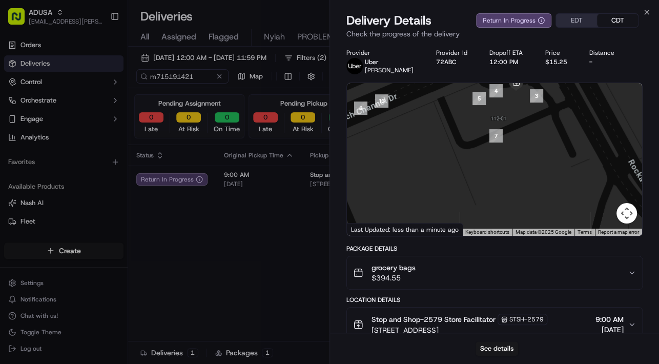
drag, startPoint x: 517, startPoint y: 182, endPoint x: 536, endPoint y: 136, distance: 49.9
click at [537, 132] on div at bounding box center [494, 159] width 295 height 153
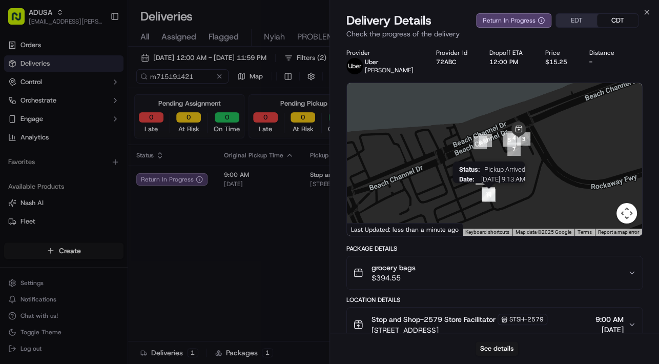
drag, startPoint x: 486, startPoint y: 205, endPoint x: 489, endPoint y: 121, distance: 84.1
click at [490, 189] on img "11" at bounding box center [488, 195] width 13 height 13
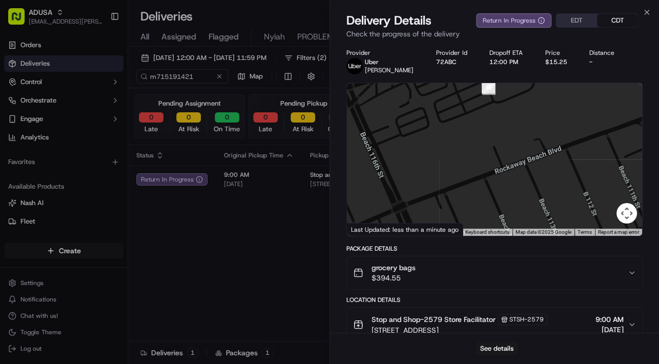
drag, startPoint x: 481, startPoint y: 170, endPoint x: 503, endPoint y: 120, distance: 53.7
click at [503, 120] on div at bounding box center [494, 159] width 295 height 153
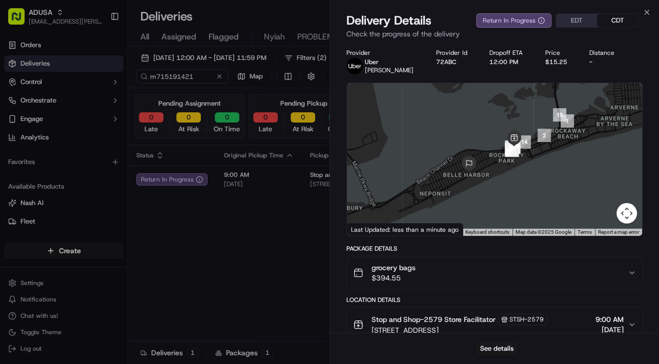
drag, startPoint x: 513, startPoint y: 201, endPoint x: 518, endPoint y: 184, distance: 17.8
click at [518, 184] on div at bounding box center [494, 159] width 295 height 153
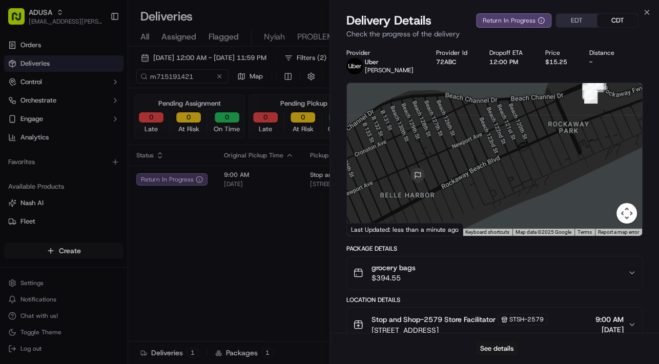
drag, startPoint x: 481, startPoint y: 160, endPoint x: 470, endPoint y: 182, distance: 24.5
click at [470, 182] on div at bounding box center [494, 159] width 295 height 153
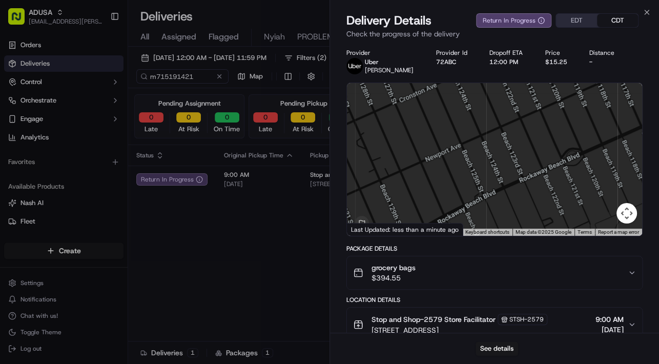
drag, startPoint x: 527, startPoint y: 159, endPoint x: 535, endPoint y: 180, distance: 22.4
click at [535, 180] on div at bounding box center [494, 159] width 295 height 153
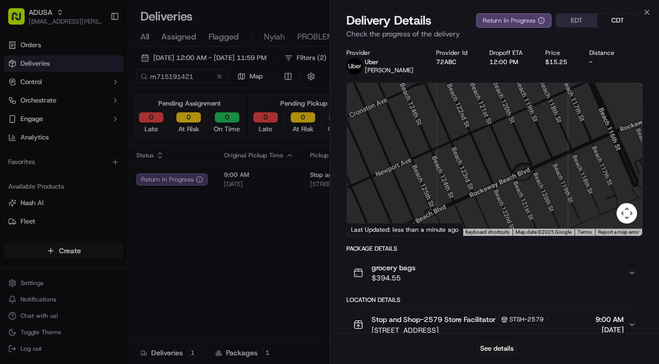
drag, startPoint x: 578, startPoint y: 143, endPoint x: 509, endPoint y: 174, distance: 75.7
click at [490, 180] on div at bounding box center [494, 159] width 295 height 153
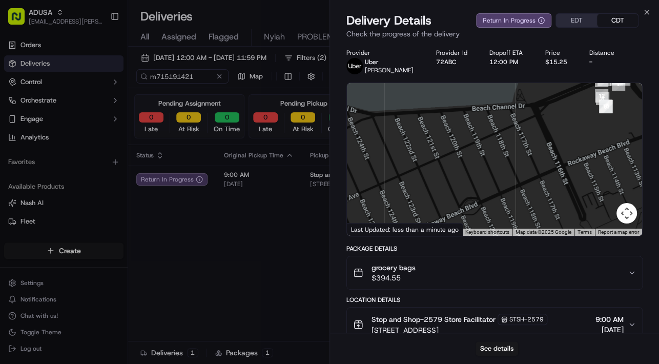
drag, startPoint x: 595, startPoint y: 145, endPoint x: 494, endPoint y: 189, distance: 110.4
click at [493, 189] on div at bounding box center [494, 159] width 295 height 153
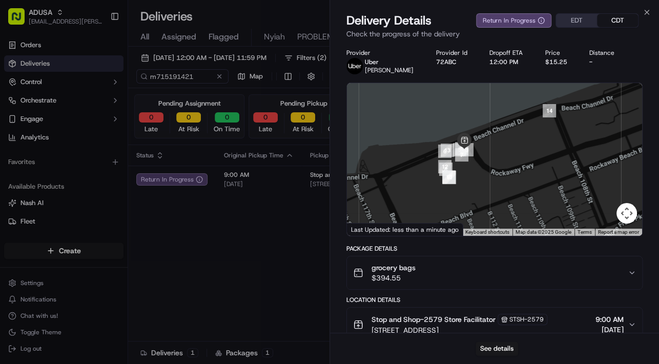
drag, startPoint x: 570, startPoint y: 168, endPoint x: 533, endPoint y: 191, distance: 43.5
click at [533, 191] on div at bounding box center [494, 159] width 295 height 153
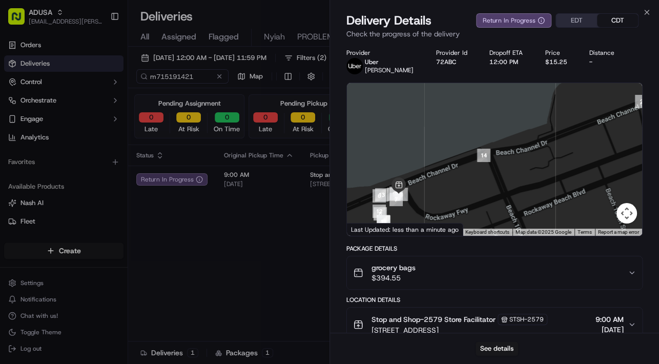
drag, startPoint x: 548, startPoint y: 153, endPoint x: 475, endPoint y: 200, distance: 87.1
click at [475, 200] on div at bounding box center [494, 159] width 295 height 153
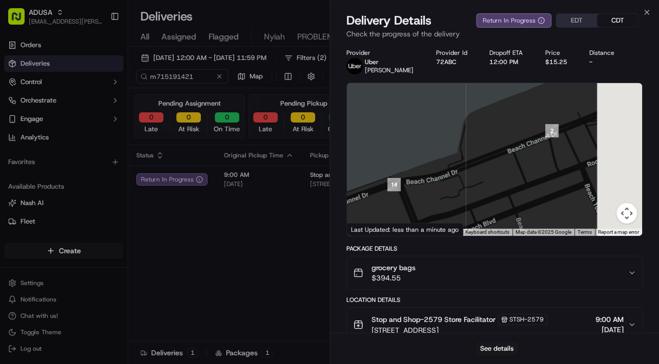
drag, startPoint x: 577, startPoint y: 156, endPoint x: 490, endPoint y: 184, distance: 91.5
click at [490, 184] on div at bounding box center [494, 159] width 295 height 153
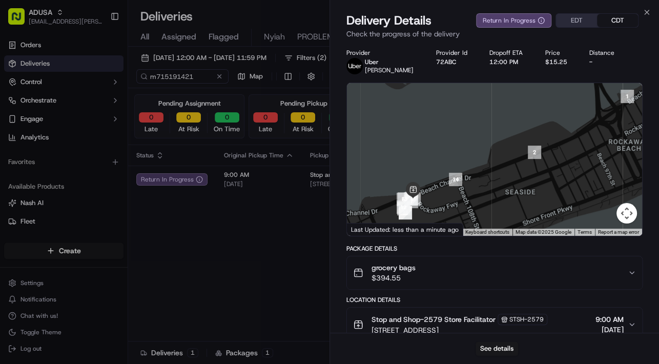
drag, startPoint x: 461, startPoint y: 202, endPoint x: 531, endPoint y: 154, distance: 85.0
click at [461, 206] on div at bounding box center [494, 159] width 295 height 153
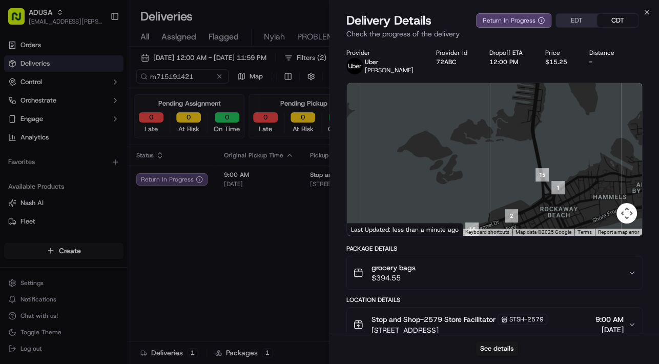
drag, startPoint x: 582, startPoint y: 152, endPoint x: 549, endPoint y: 214, distance: 69.9
click at [549, 214] on div at bounding box center [494, 159] width 295 height 153
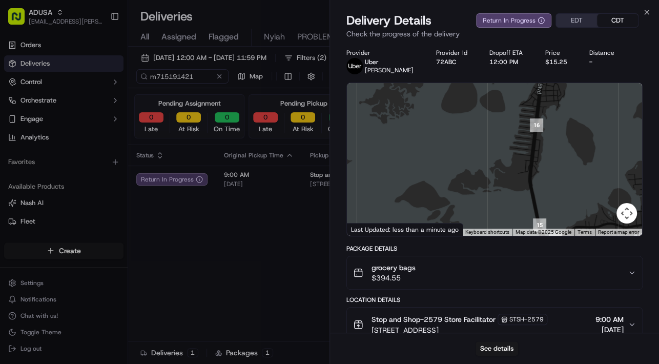
click at [547, 196] on div at bounding box center [494, 159] width 295 height 153
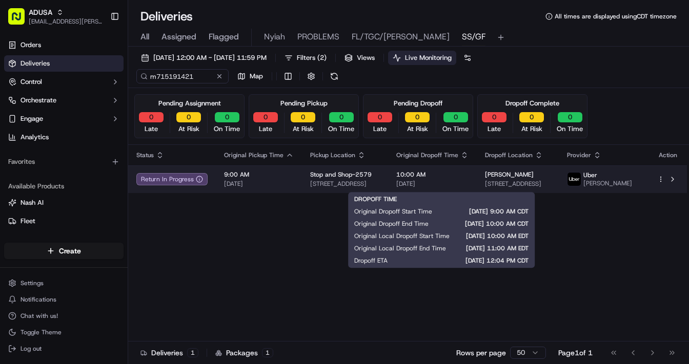
click at [457, 181] on div "10:00 AM [DATE]" at bounding box center [432, 179] width 72 height 17
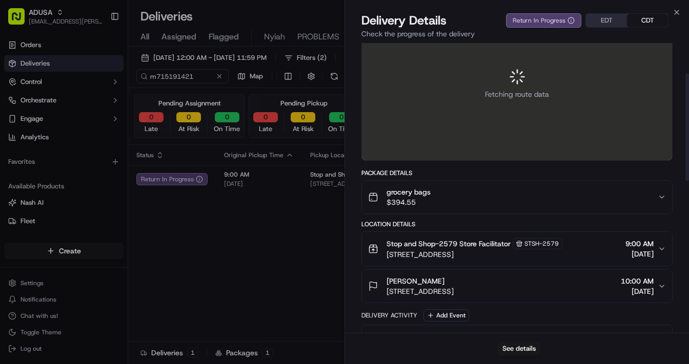
scroll to position [82, 0]
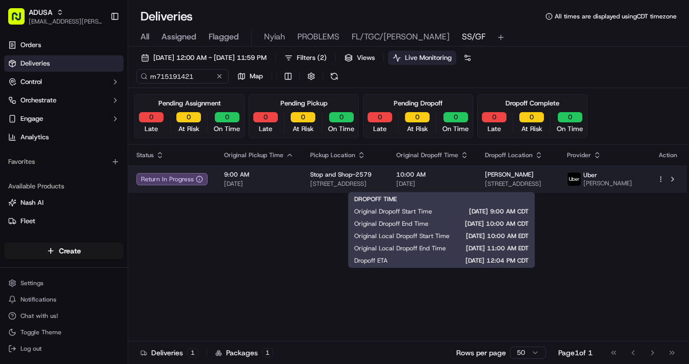
click at [468, 179] on span "10:00 AM" at bounding box center [432, 175] width 72 height 8
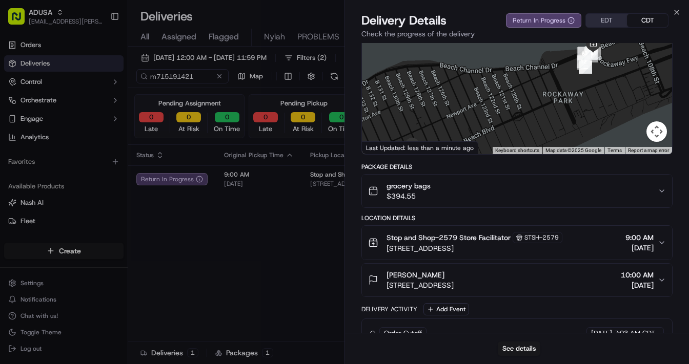
drag, startPoint x: 558, startPoint y: 106, endPoint x: 544, endPoint y: 133, distance: 30.7
click at [544, 133] on div at bounding box center [517, 78] width 310 height 153
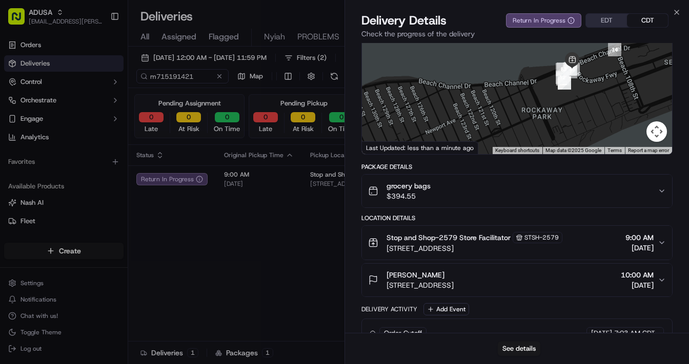
drag, startPoint x: 604, startPoint y: 92, endPoint x: 572, endPoint y: 118, distance: 41.9
click at [572, 118] on div at bounding box center [517, 78] width 310 height 153
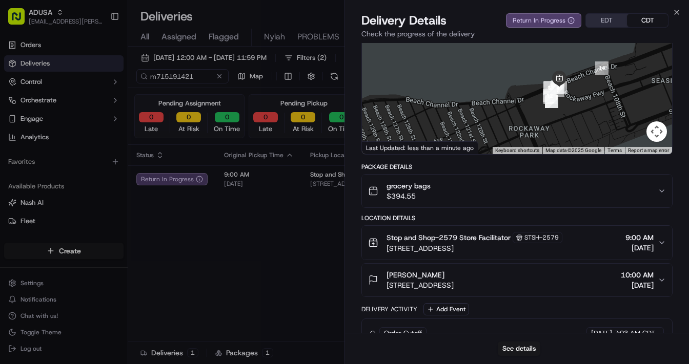
drag, startPoint x: 597, startPoint y: 99, endPoint x: 589, endPoint y: 111, distance: 14.4
click at [589, 111] on div at bounding box center [517, 78] width 310 height 153
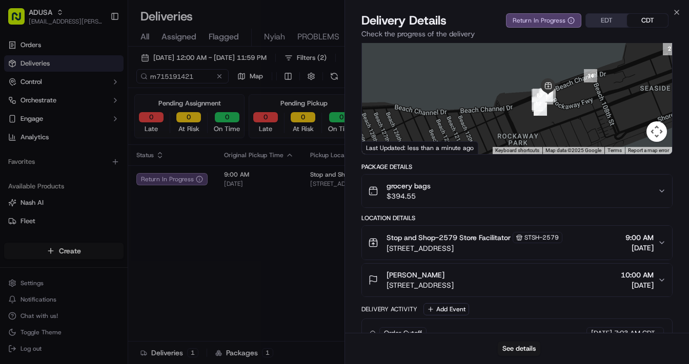
drag, startPoint x: 620, startPoint y: 99, endPoint x: 593, endPoint y: 130, distance: 40.7
click at [592, 135] on div at bounding box center [517, 78] width 310 height 153
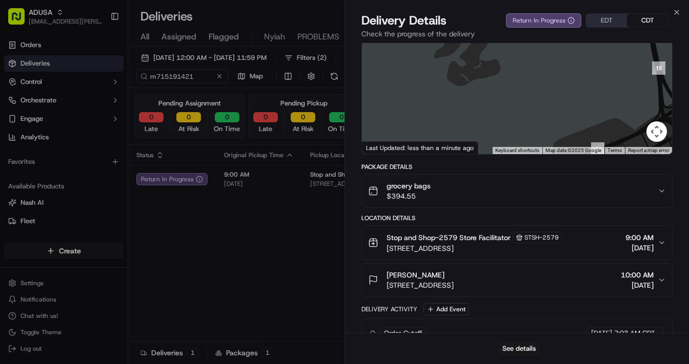
drag, startPoint x: 590, startPoint y: 100, endPoint x: 583, endPoint y: 121, distance: 22.2
click at [583, 121] on div at bounding box center [517, 78] width 310 height 153
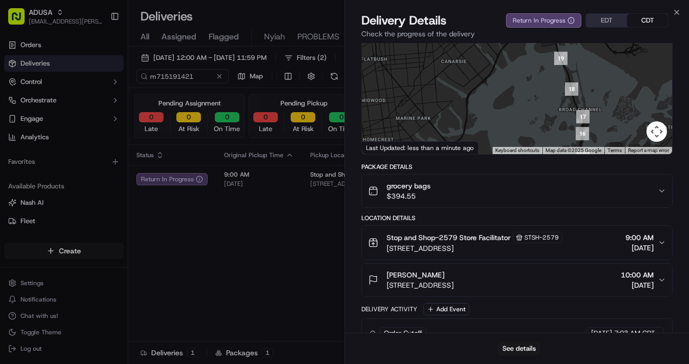
drag, startPoint x: 593, startPoint y: 80, endPoint x: 588, endPoint y: 148, distance: 67.3
click at [588, 148] on div "1 2 3 4 5 6 7 8 9 10 11 12 13 14 16 17 18 19 20 21 22 23 24 25 26 27 28 29 30 3…" at bounding box center [517, 78] width 310 height 153
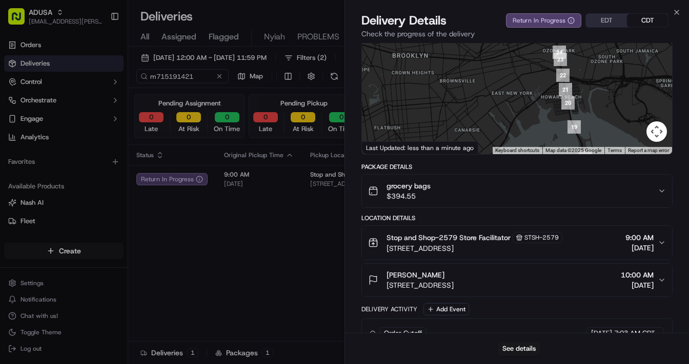
drag, startPoint x: 573, startPoint y: 111, endPoint x: 593, endPoint y: 151, distance: 45.4
click at [593, 151] on div "1 2 3 4 5 6 7 8 9 10 11 12 13 14 15 16 17 18 21 22 23 24 25 26 27 28 29 30 31 3…" at bounding box center [517, 78] width 310 height 153
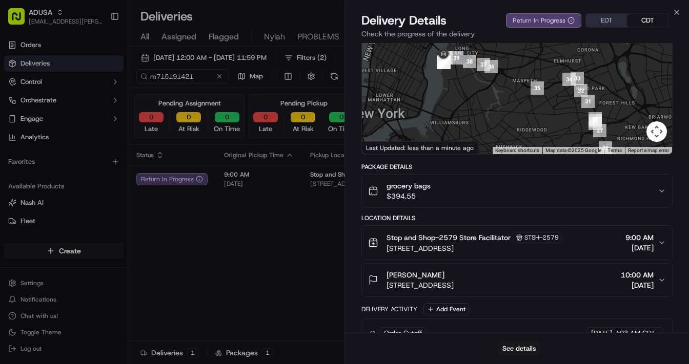
drag, startPoint x: 555, startPoint y: 112, endPoint x: 571, endPoint y: 142, distance: 34.6
click at [571, 142] on div at bounding box center [517, 78] width 310 height 153
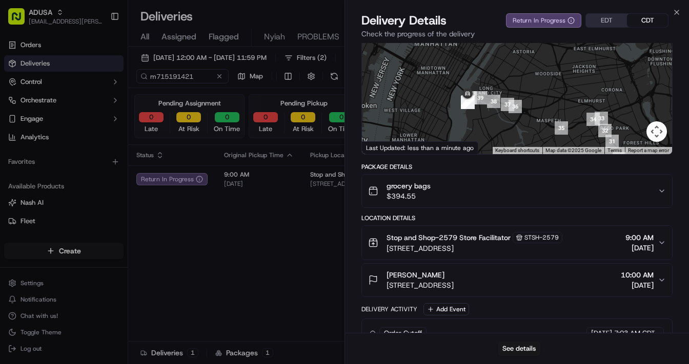
drag, startPoint x: 516, startPoint y: 111, endPoint x: 525, endPoint y: 125, distance: 16.1
click at [525, 125] on div at bounding box center [517, 78] width 310 height 153
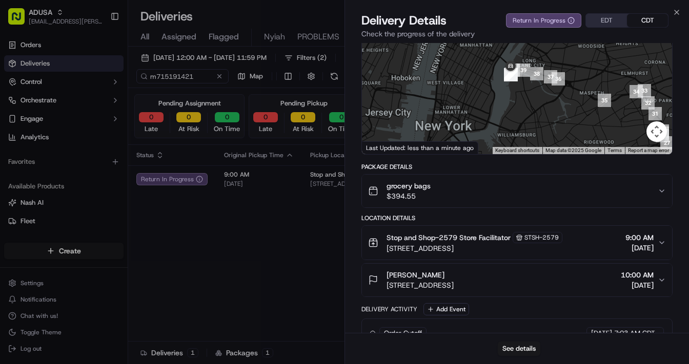
drag, startPoint x: 471, startPoint y: 124, endPoint x: 512, endPoint y: 102, distance: 46.3
click at [512, 102] on div at bounding box center [517, 78] width 310 height 153
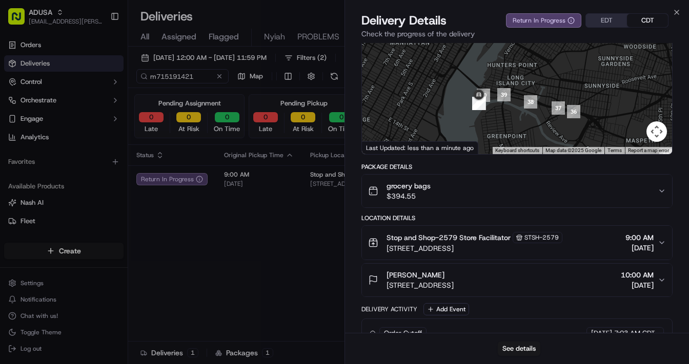
drag, startPoint x: 531, startPoint y: 92, endPoint x: 516, endPoint y: 128, distance: 38.8
click at [516, 128] on div at bounding box center [517, 78] width 310 height 153
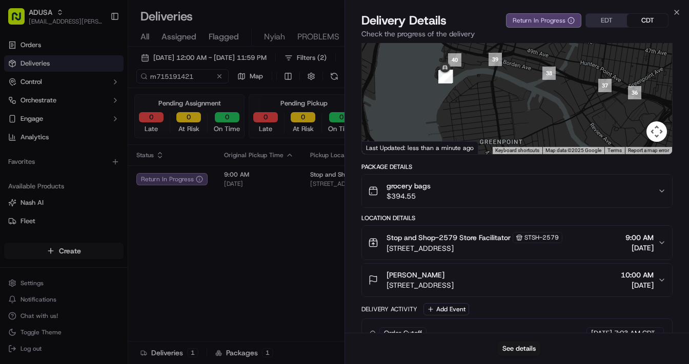
drag, startPoint x: 517, startPoint y: 118, endPoint x: 467, endPoint y: 94, distance: 55.0
click at [522, 107] on div at bounding box center [517, 78] width 310 height 153
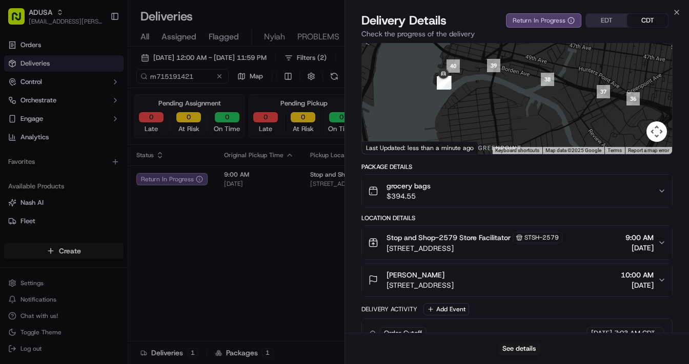
drag, startPoint x: 462, startPoint y: 93, endPoint x: 480, endPoint y: 127, distance: 39.0
click at [480, 127] on div at bounding box center [517, 78] width 310 height 153
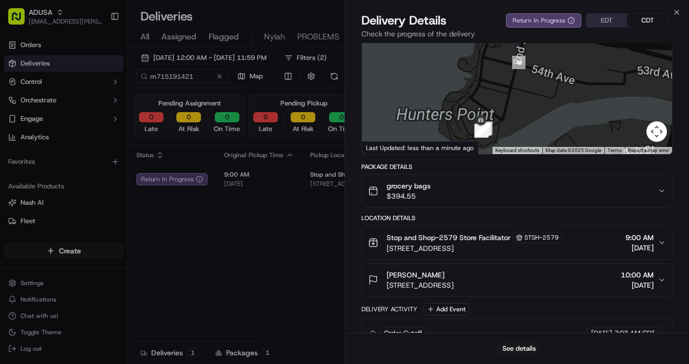
drag, startPoint x: 455, startPoint y: 98, endPoint x: 513, endPoint y: 116, distance: 60.0
click at [513, 116] on div at bounding box center [517, 78] width 310 height 153
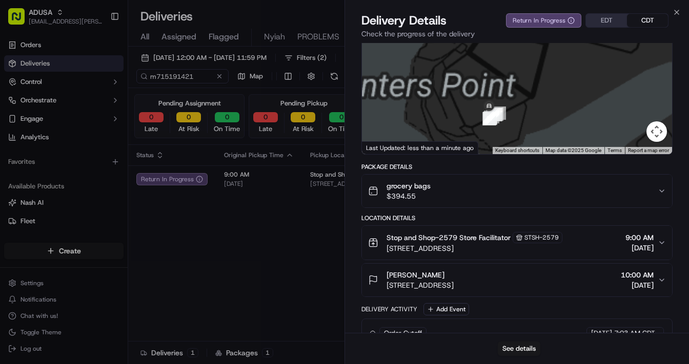
drag, startPoint x: 512, startPoint y: 109, endPoint x: 526, endPoint y: 79, distance: 32.5
click at [526, 79] on div at bounding box center [517, 78] width 310 height 153
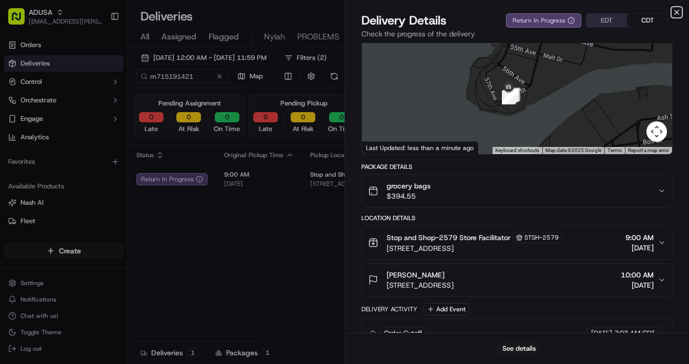
click at [674, 13] on icon "button" at bounding box center [676, 12] width 4 height 4
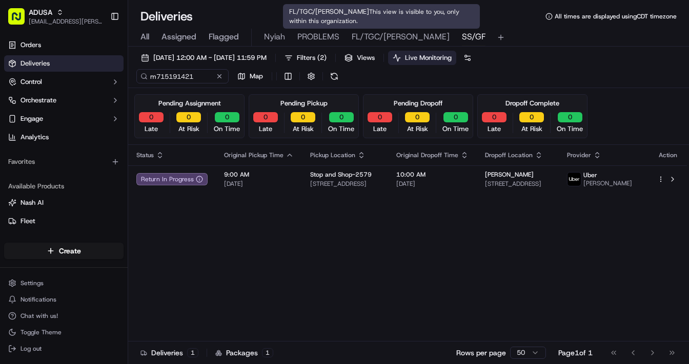
click at [462, 33] on span "SS/GF" at bounding box center [474, 37] width 24 height 12
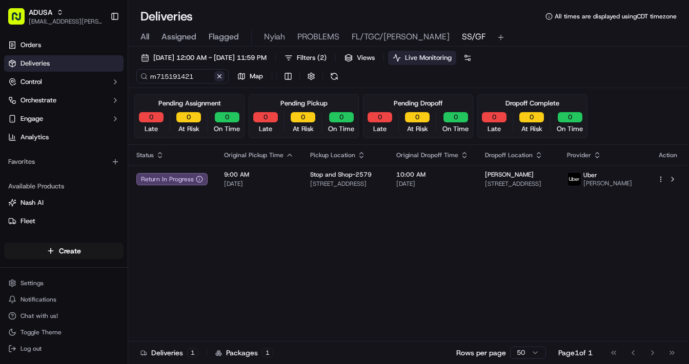
click at [221, 77] on button at bounding box center [219, 76] width 10 height 10
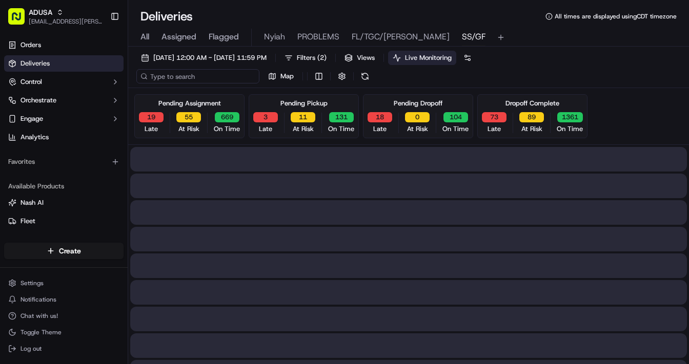
click at [187, 77] on input at bounding box center [197, 76] width 123 height 14
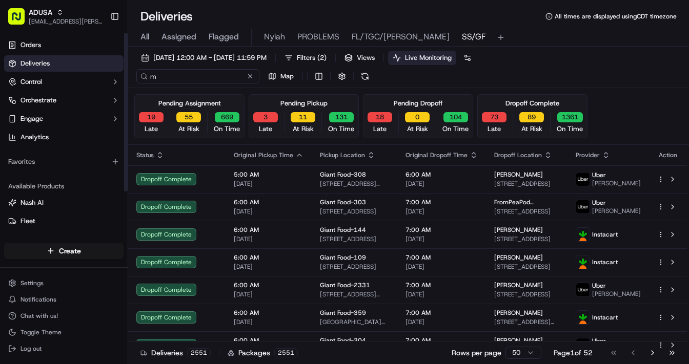
click at [180, 74] on input "m" at bounding box center [197, 76] width 123 height 14
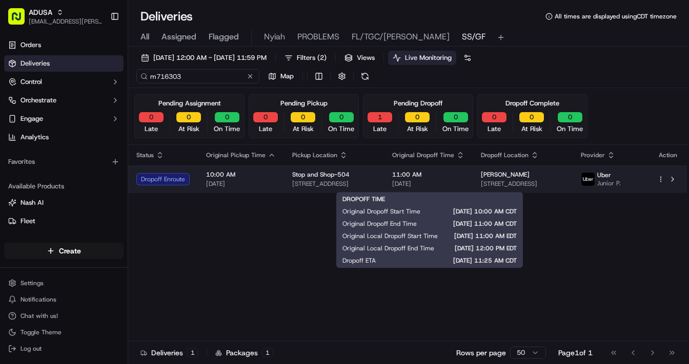
type input "m716303"
click at [464, 178] on span "11:00 AM" at bounding box center [428, 175] width 72 height 8
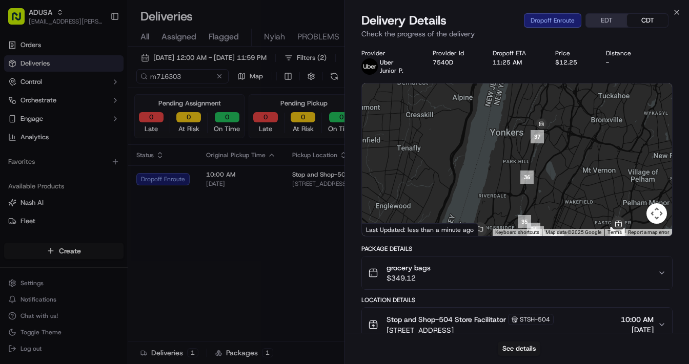
drag, startPoint x: 506, startPoint y: 168, endPoint x: 530, endPoint y: 236, distance: 71.6
click at [530, 236] on div "1 2 3 4 5 6 7 8 9 10 11 12 13 14 15 16 17 18 19 20 21 22 23 24 25 26 27 28 29 3…" at bounding box center [517, 160] width 310 height 153
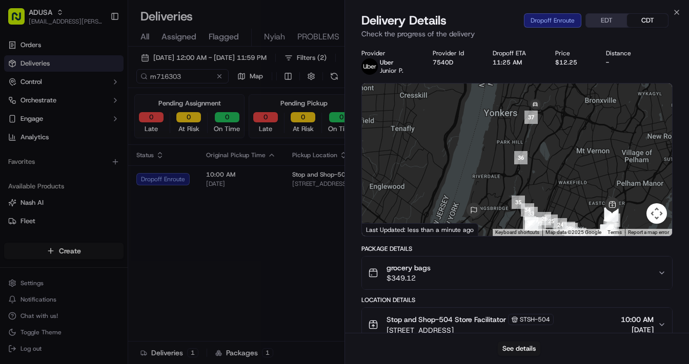
drag, startPoint x: 557, startPoint y: 152, endPoint x: 547, endPoint y: 121, distance: 32.4
click at [547, 121] on div at bounding box center [517, 160] width 310 height 153
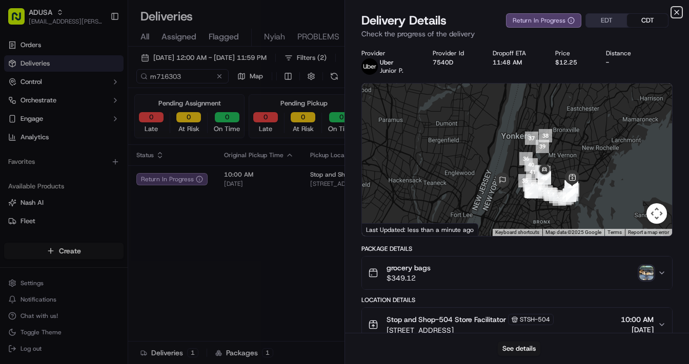
click at [676, 10] on icon "button" at bounding box center [676, 12] width 8 height 8
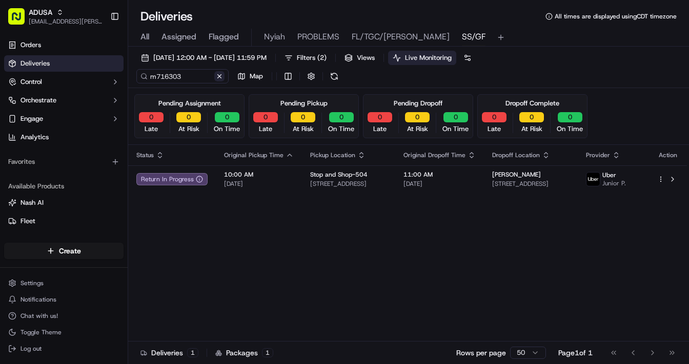
click at [219, 78] on button at bounding box center [219, 76] width 10 height 10
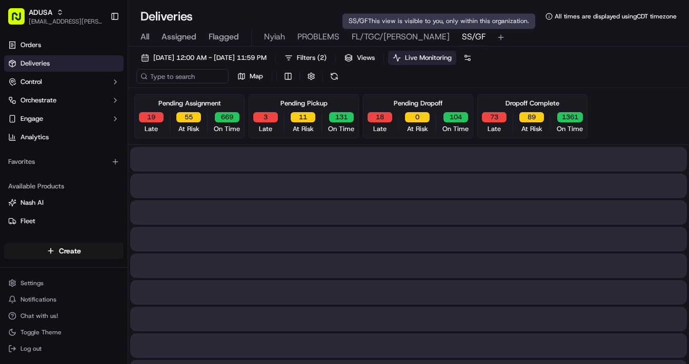
click at [462, 35] on span "SS/GF" at bounding box center [474, 37] width 24 height 12
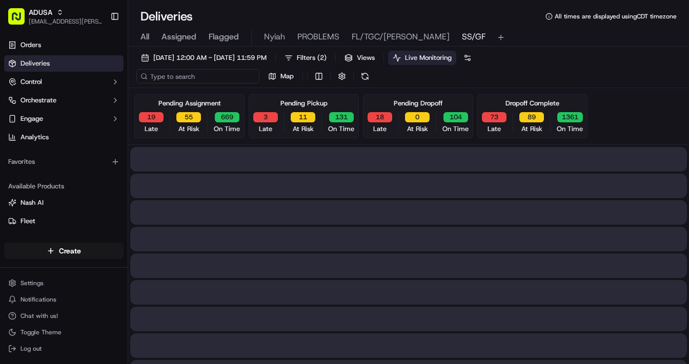
click at [180, 78] on input at bounding box center [197, 76] width 123 height 14
paste input "m715083383"
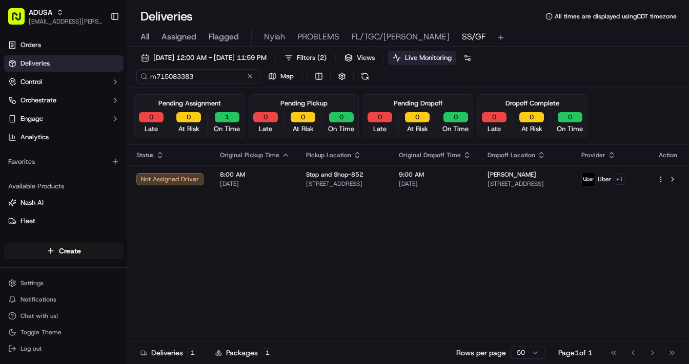
click at [213, 75] on input "m715083383" at bounding box center [197, 76] width 123 height 14
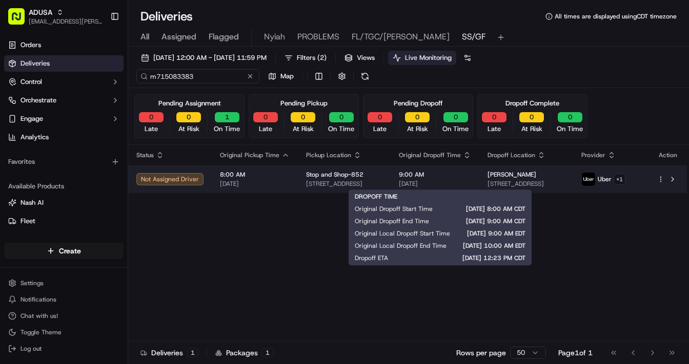
type input "m715083383"
click at [461, 176] on span "9:00 AM" at bounding box center [435, 175] width 72 height 8
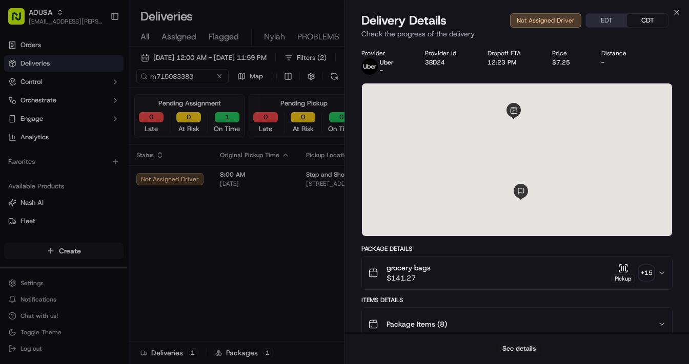
click at [511, 346] on button "See details" at bounding box center [518, 349] width 43 height 14
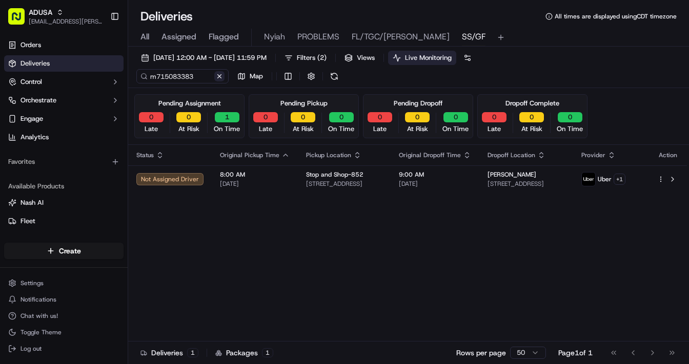
click at [220, 74] on button at bounding box center [219, 76] width 10 height 10
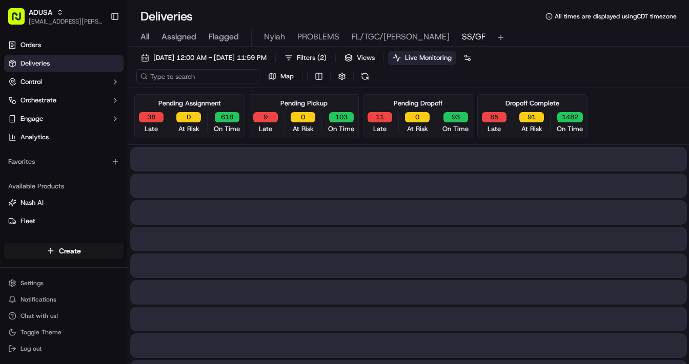
click at [201, 74] on input at bounding box center [197, 76] width 123 height 14
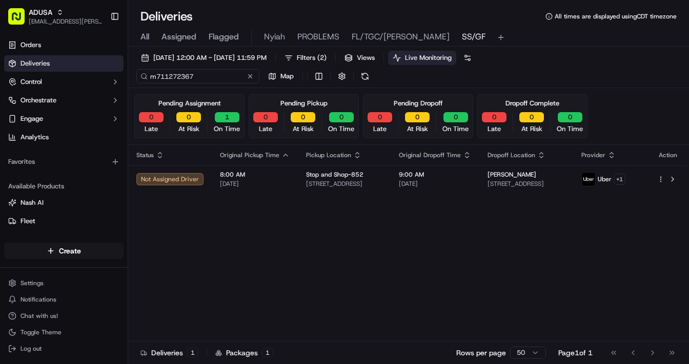
type input "m711272367"
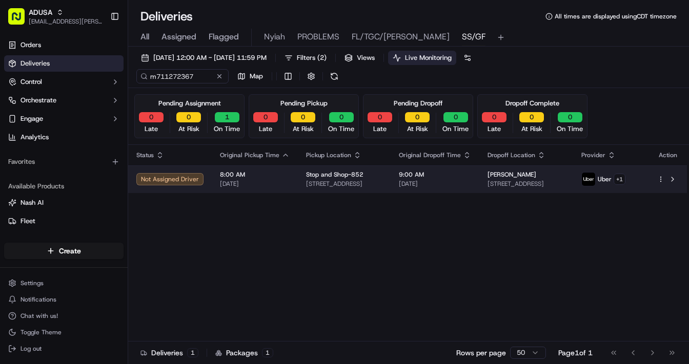
click at [661, 179] on html "ADUSA lanyia.patton@adusa.com Toggle Sidebar Orders Deliveries Control Orchestr…" at bounding box center [344, 182] width 689 height 364
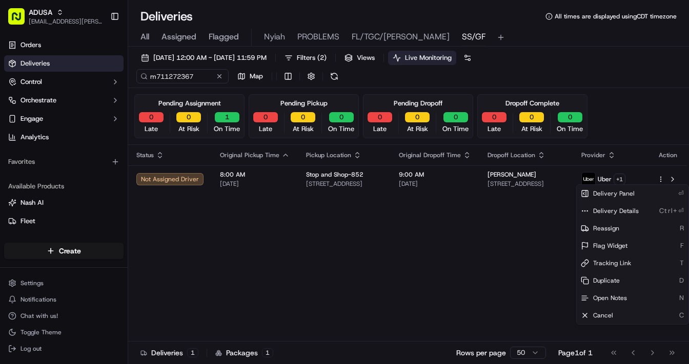
drag, startPoint x: 509, startPoint y: 263, endPoint x: 531, endPoint y: 243, distance: 29.7
click at [512, 260] on html "ADUSA lanyia.patton@adusa.com Toggle Sidebar Orders Deliveries Control Orchestr…" at bounding box center [344, 182] width 689 height 364
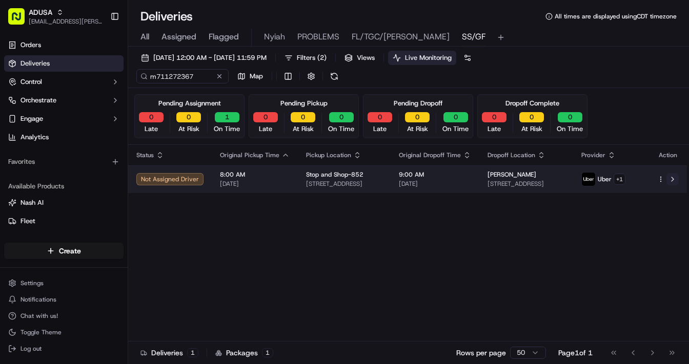
click at [671, 178] on button at bounding box center [672, 179] width 12 height 12
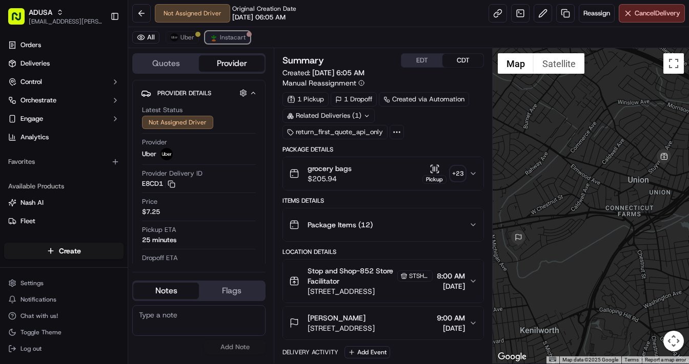
click at [234, 36] on span "Instacart" at bounding box center [233, 37] width 26 height 8
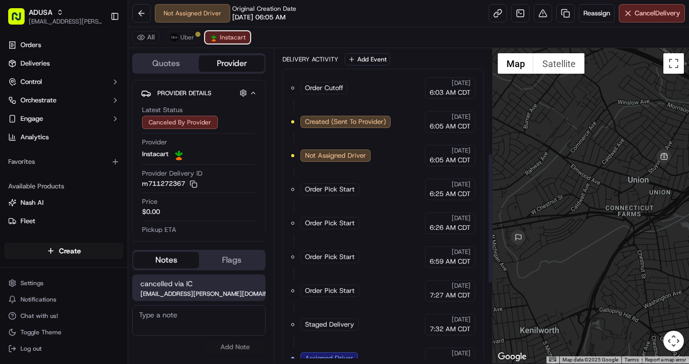
scroll to position [443, 0]
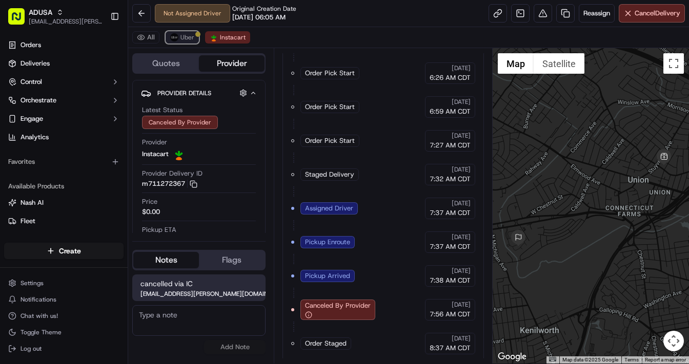
click at [176, 38] on img at bounding box center [174, 37] width 8 height 8
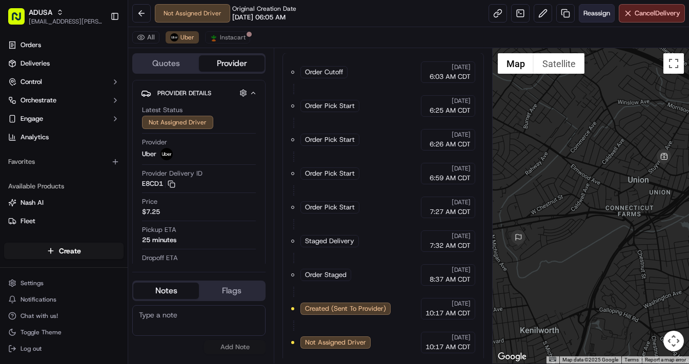
click at [588, 14] on span "Reassign" at bounding box center [596, 13] width 27 height 9
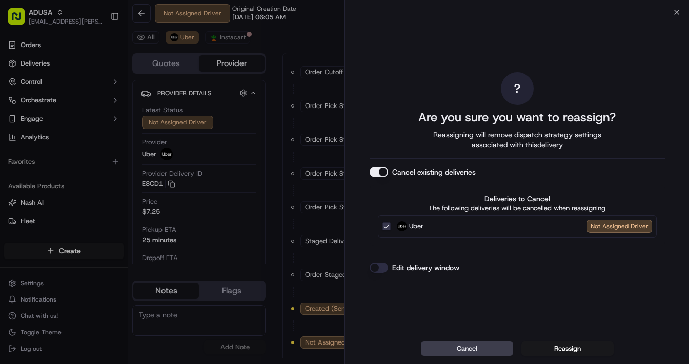
click at [381, 267] on button "Edit delivery window" at bounding box center [378, 268] width 18 height 10
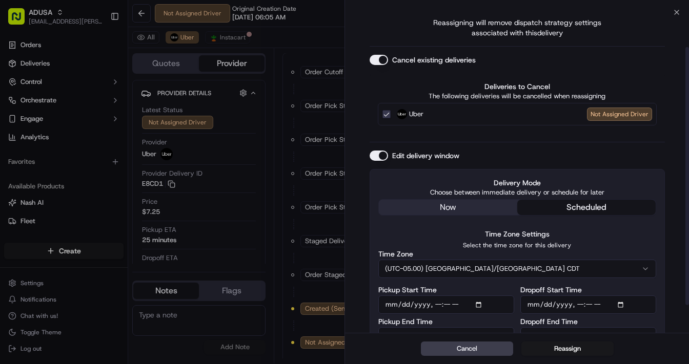
scroll to position [77, 0]
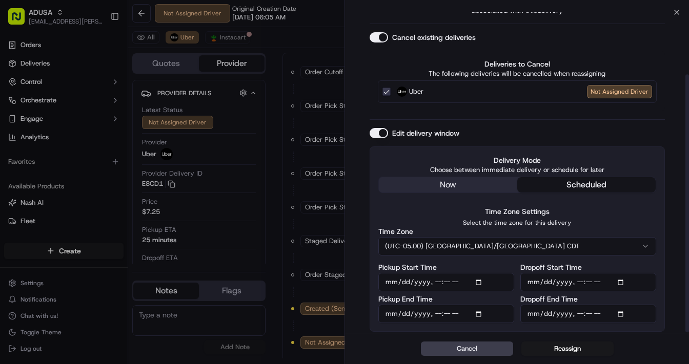
click at [478, 281] on input "Pickup Start Time" at bounding box center [446, 282] width 136 height 18
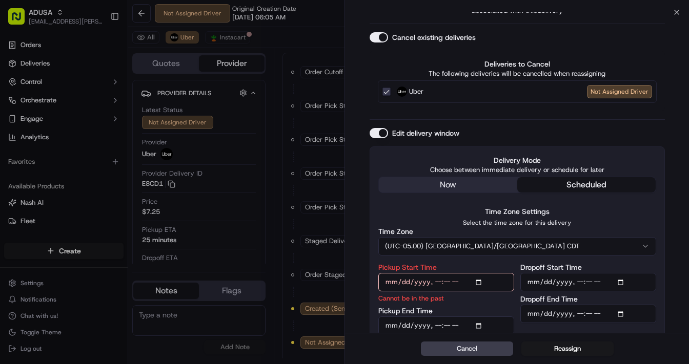
type input "2025-09-20T01:00"
click at [621, 281] on input "Dropoff Start Time" at bounding box center [588, 282] width 136 height 18
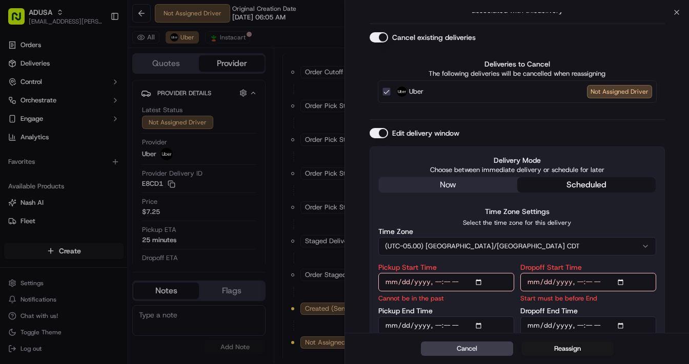
type input "2025-09-20T13:00"
click at [481, 281] on input "Pickup Start Time" at bounding box center [446, 282] width 136 height 18
type input "2025-09-20T13:00"
click at [480, 326] on input "Pickup End Time" at bounding box center [446, 326] width 136 height 18
type input "2025-09-20T01:30"
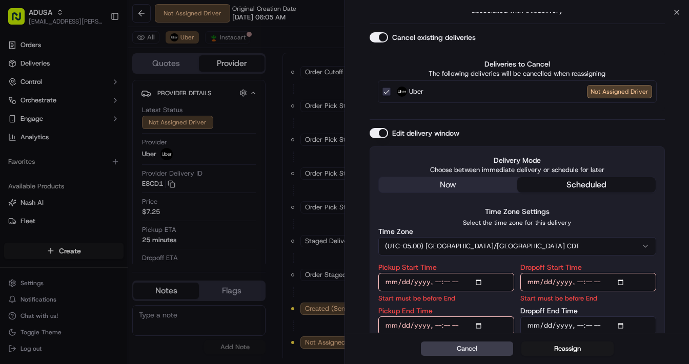
click at [619, 322] on input "Dropoff End Time" at bounding box center [588, 326] width 136 height 18
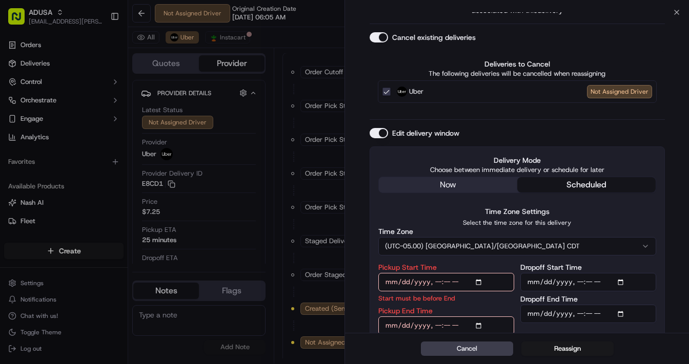
type input "2025-09-20T14:00"
click at [672, 313] on div "? Are you sure you want to reassign? Reassigning will remove dispatch strategy …" at bounding box center [517, 146] width 344 height 422
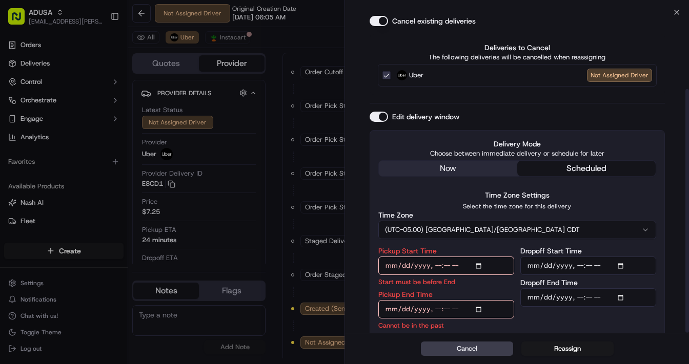
scroll to position [100, 0]
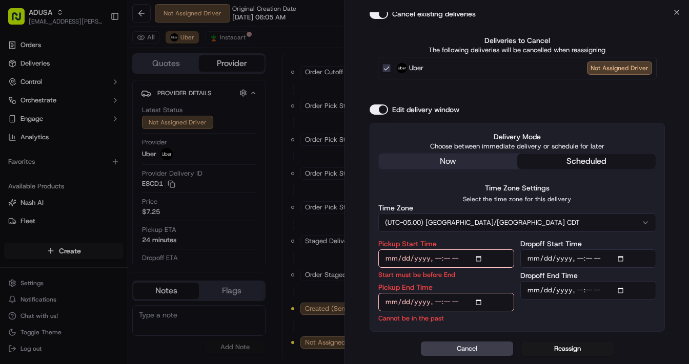
click at [482, 301] on input "Pickup End Time" at bounding box center [446, 302] width 136 height 18
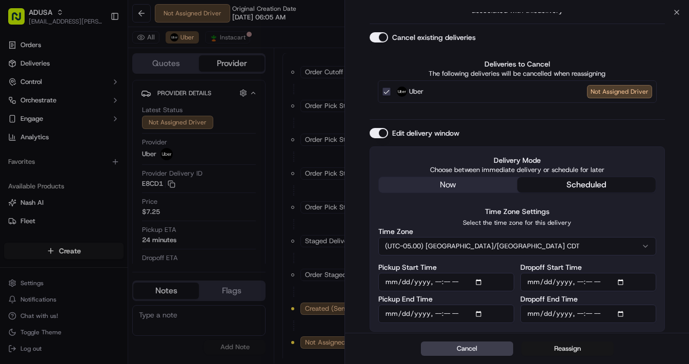
type input "2025-09-20T13:30"
click at [570, 344] on button "Reassign" at bounding box center [567, 349] width 92 height 14
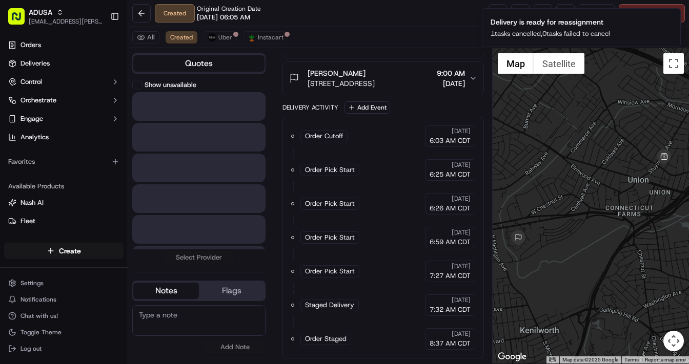
scroll to position [242, 0]
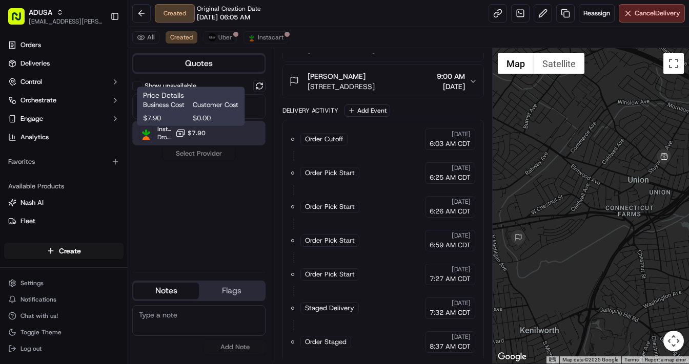
click at [189, 133] on span "$7.90" at bounding box center [197, 133] width 18 height 8
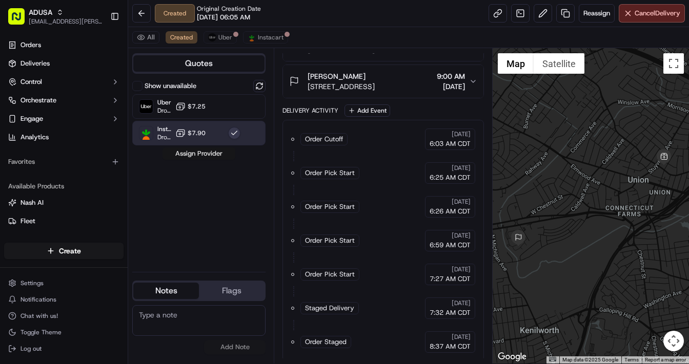
scroll to position [275, 0]
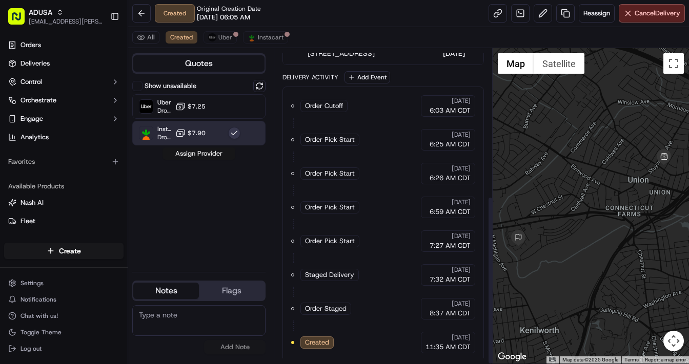
click at [210, 151] on button "Assign Provider" at bounding box center [198, 154] width 73 height 12
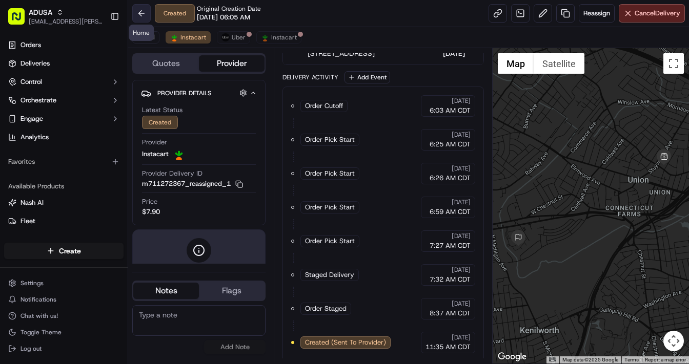
click at [139, 10] on button at bounding box center [141, 13] width 18 height 18
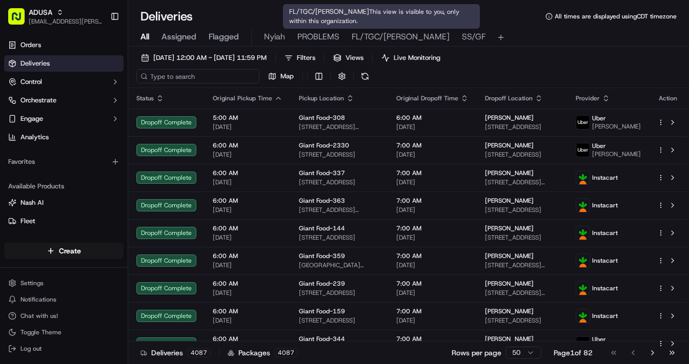
click at [191, 74] on input at bounding box center [197, 76] width 123 height 14
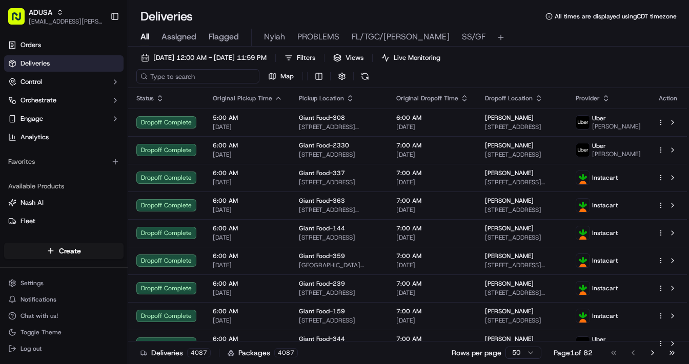
paste input "m715083383"
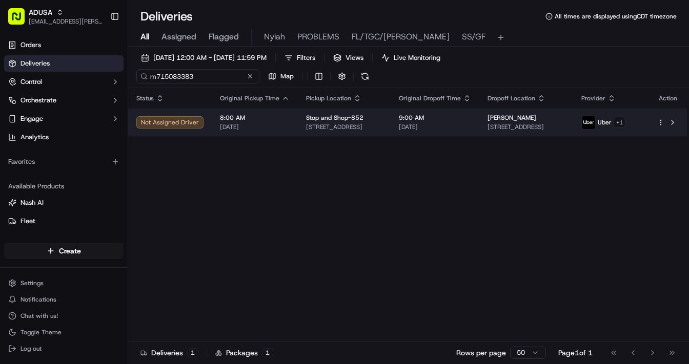
type input "m715083383"
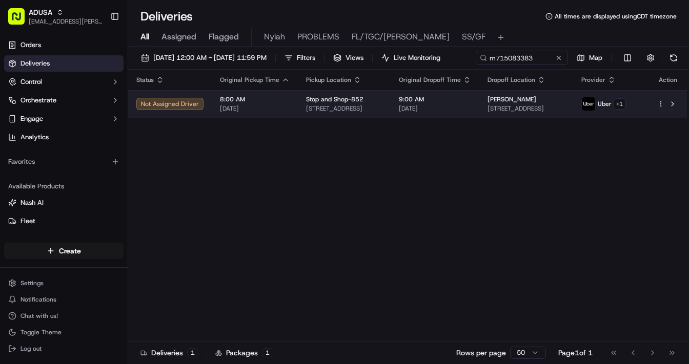
click at [661, 124] on html "ADUSA lanyia.patton@adusa.com Toggle Sidebar Orders Deliveries Control Orchestr…" at bounding box center [344, 182] width 689 height 364
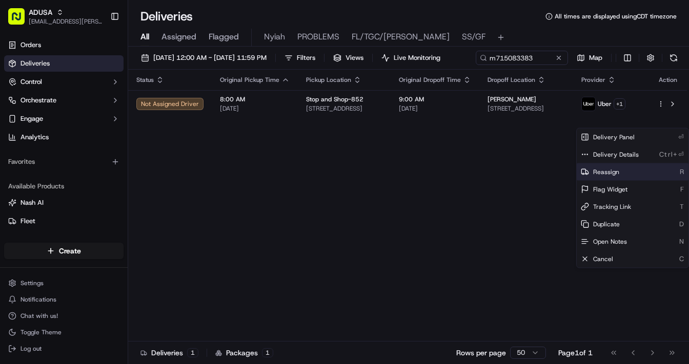
click at [613, 172] on span "Reassign" at bounding box center [606, 172] width 26 height 8
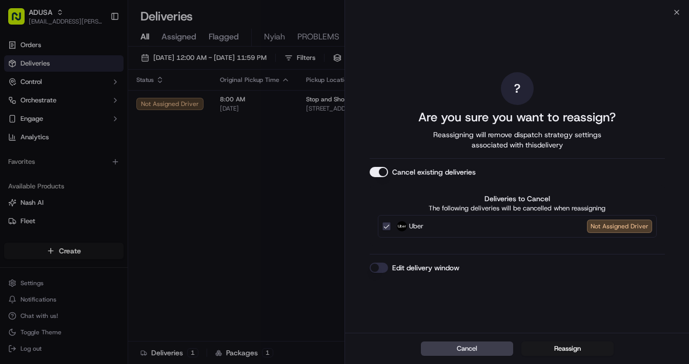
click at [380, 267] on button "Edit delivery window" at bounding box center [378, 268] width 18 height 10
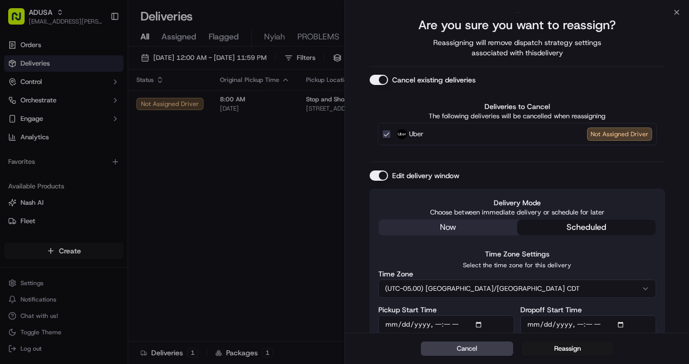
scroll to position [77, 0]
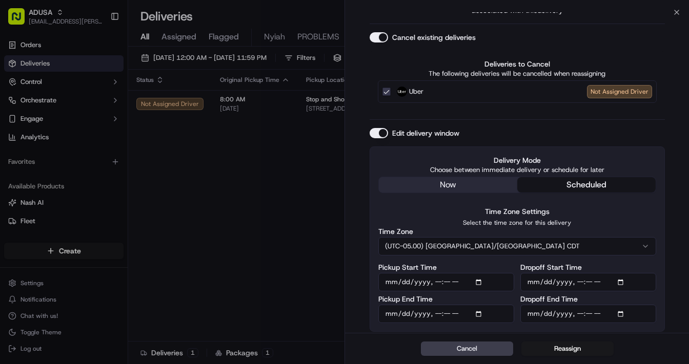
click at [478, 280] on input "Pickup Start Time" at bounding box center [446, 282] width 136 height 18
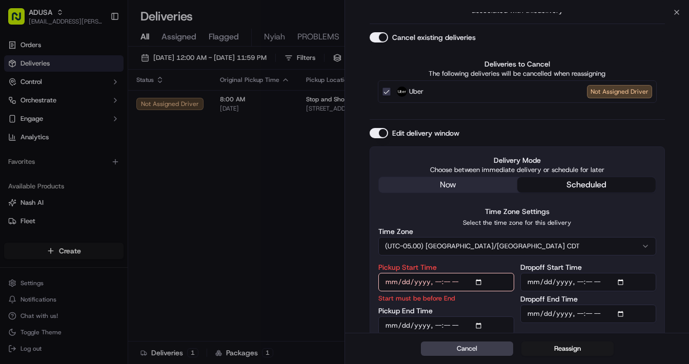
type input "2025-09-20T13:00"
click at [619, 281] on input "Dropoff Start Time" at bounding box center [588, 282] width 136 height 18
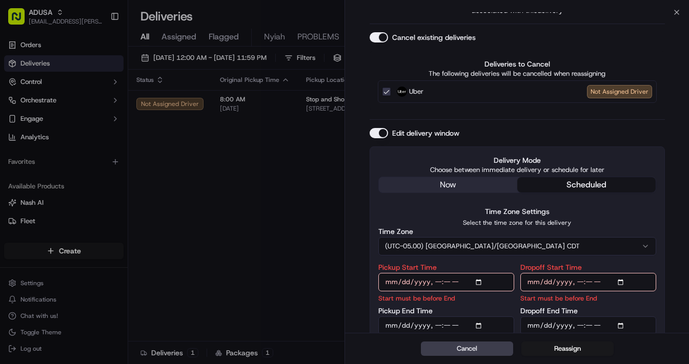
type input "2025-09-20T13:00"
click at [479, 326] on input "Pickup End Time" at bounding box center [446, 326] width 136 height 18
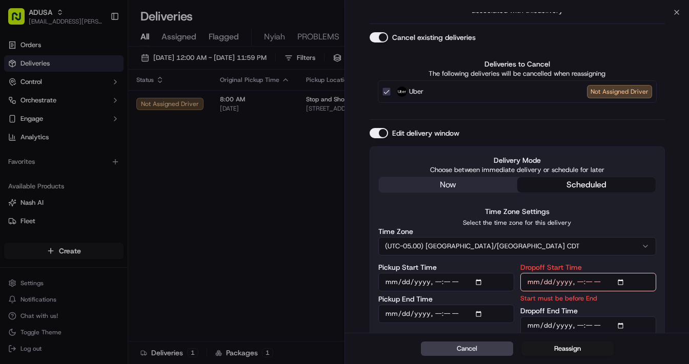
type input "2025-09-20T13:30"
click at [620, 323] on input "Dropoff End Time" at bounding box center [588, 326] width 136 height 18
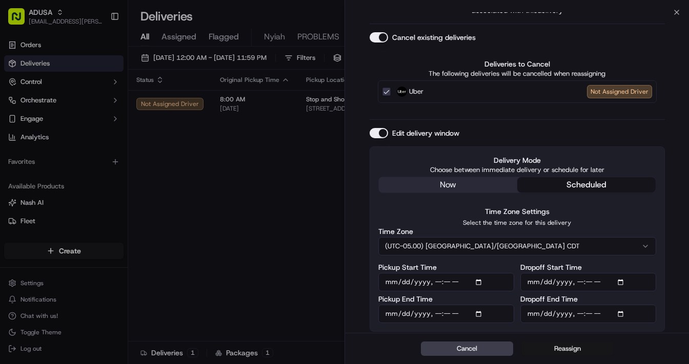
type input "2025-09-20T14:00"
click at [570, 346] on button "Reassign" at bounding box center [567, 349] width 92 height 14
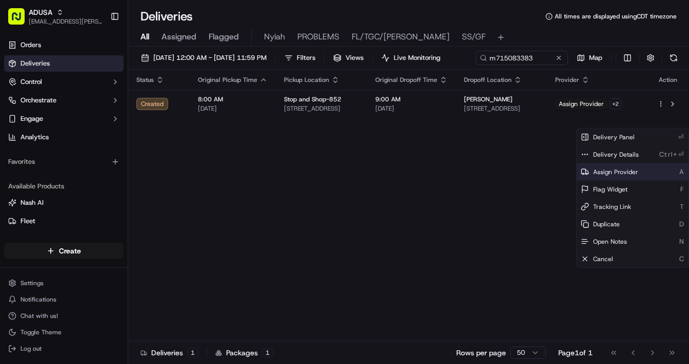
click at [607, 168] on span "Assign Provider" at bounding box center [615, 172] width 45 height 8
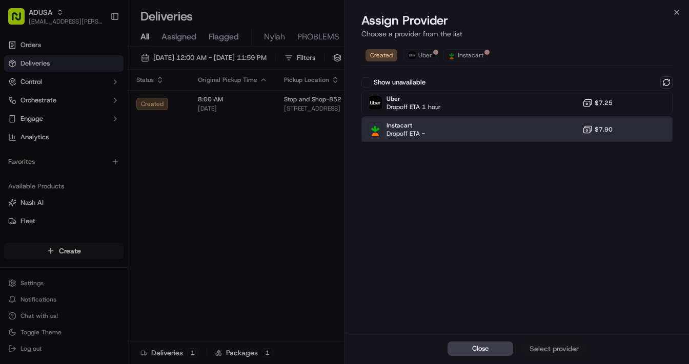
click at [442, 130] on div "Instacart Dropoff ETA - $7.90" at bounding box center [516, 129] width 311 height 25
click at [544, 348] on div "Assign Provider" at bounding box center [554, 349] width 50 height 10
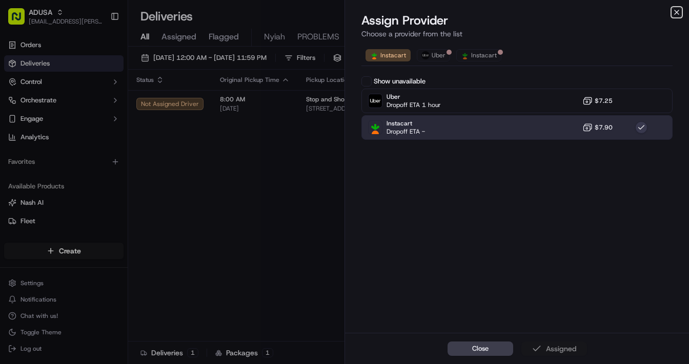
click at [674, 14] on icon "button" at bounding box center [676, 12] width 8 height 8
